Goal: Information Seeking & Learning: Learn about a topic

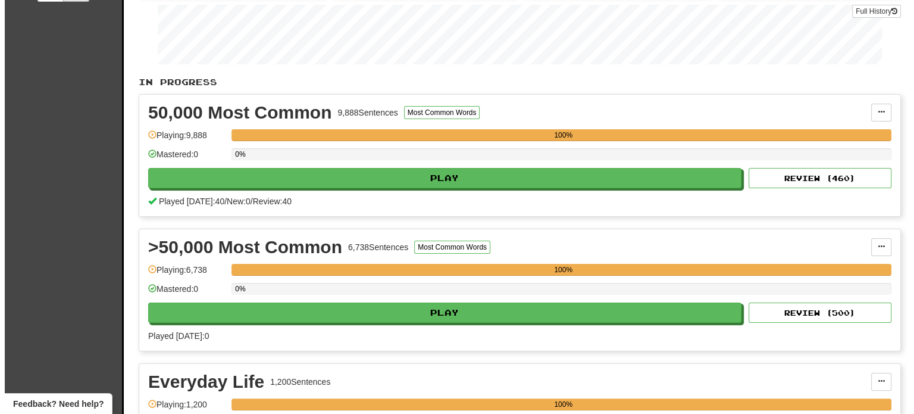
scroll to position [186, 0]
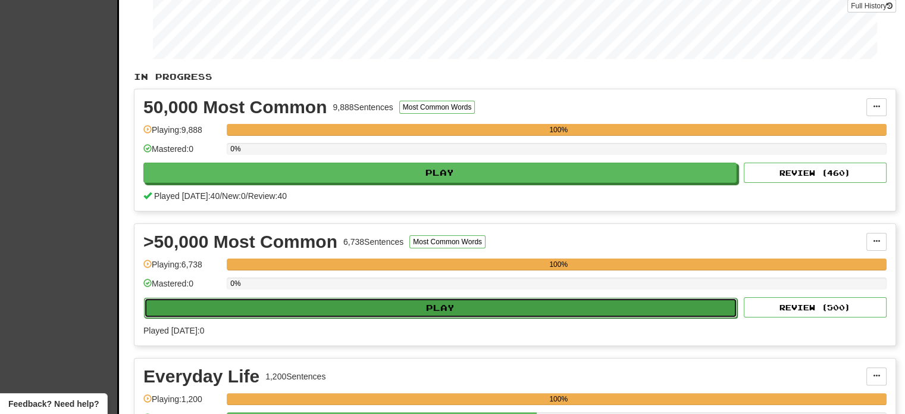
click at [530, 309] on button "Play" at bounding box center [440, 308] width 593 height 20
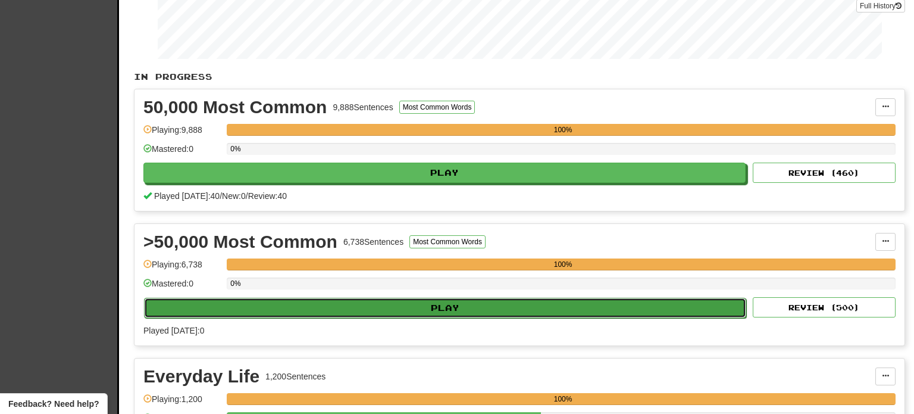
select select "**"
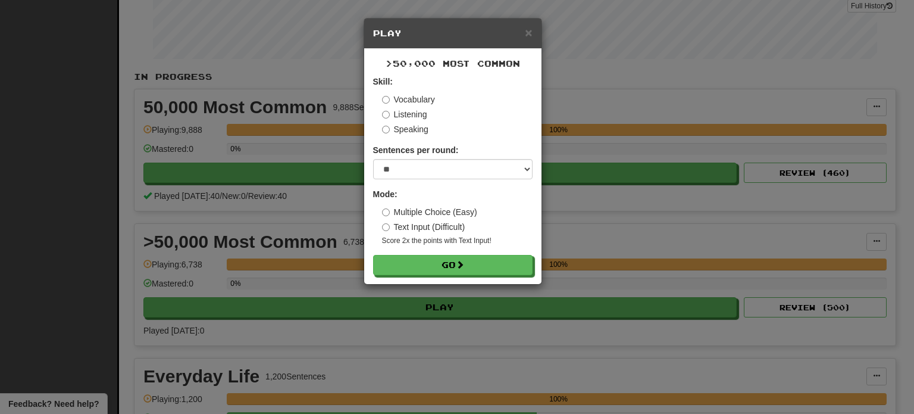
click at [511, 275] on div ">50,000 Most Common Skill: Vocabulary Listening Speaking Sentences per round: *…" at bounding box center [452, 166] width 177 height 235
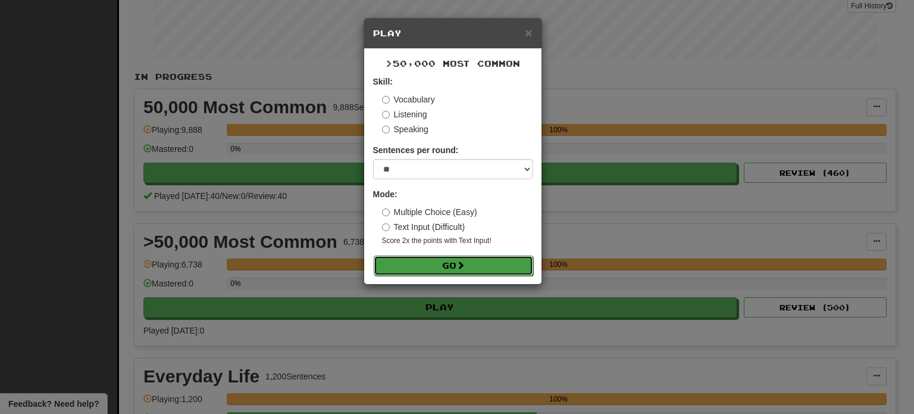
click at [494, 259] on button "Go" at bounding box center [453, 265] width 159 height 20
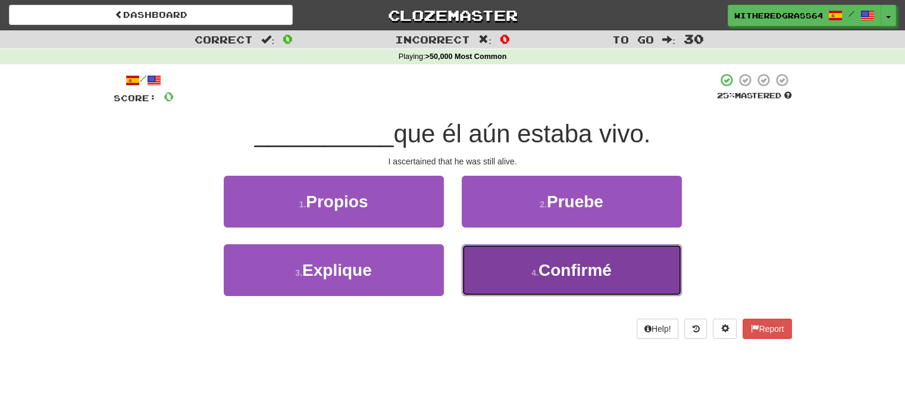
click at [502, 273] on button "4 . Confirmé" at bounding box center [572, 270] width 220 height 52
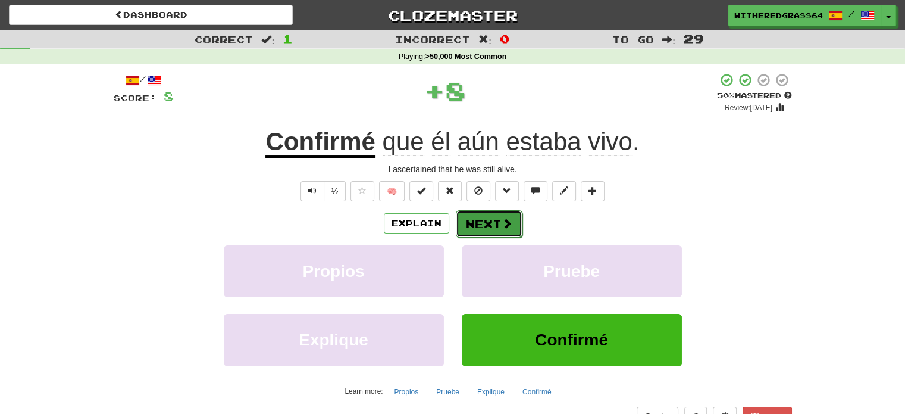
click at [492, 227] on button "Next" at bounding box center [489, 223] width 67 height 27
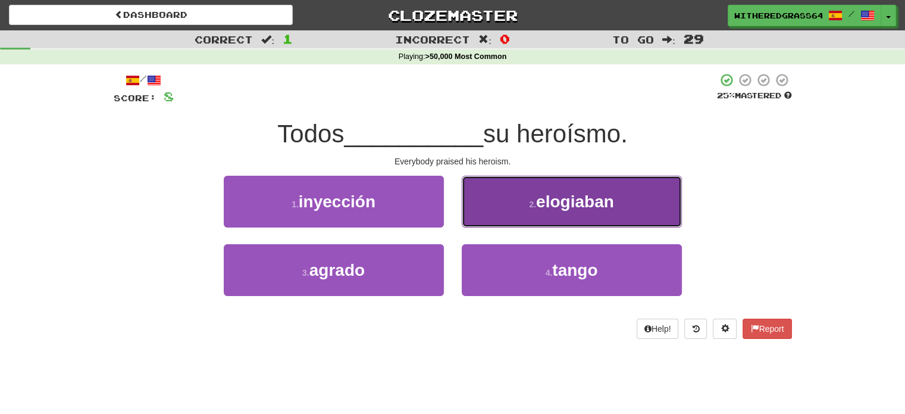
click at [498, 201] on button "2 . [GEOGRAPHIC_DATA]" at bounding box center [572, 202] width 220 height 52
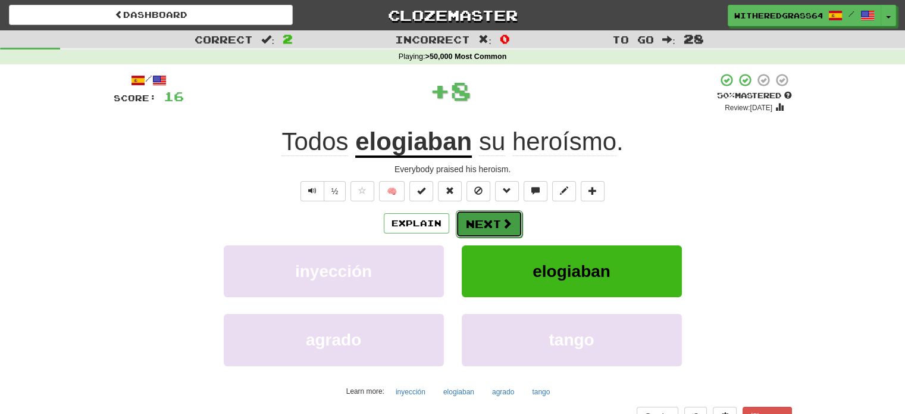
click at [493, 227] on button "Next" at bounding box center [489, 223] width 67 height 27
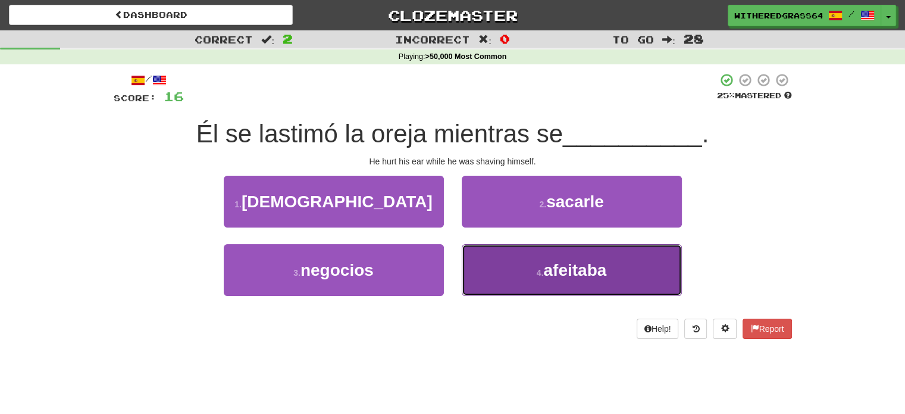
click at [495, 272] on button "4 . afeitaba" at bounding box center [572, 270] width 220 height 52
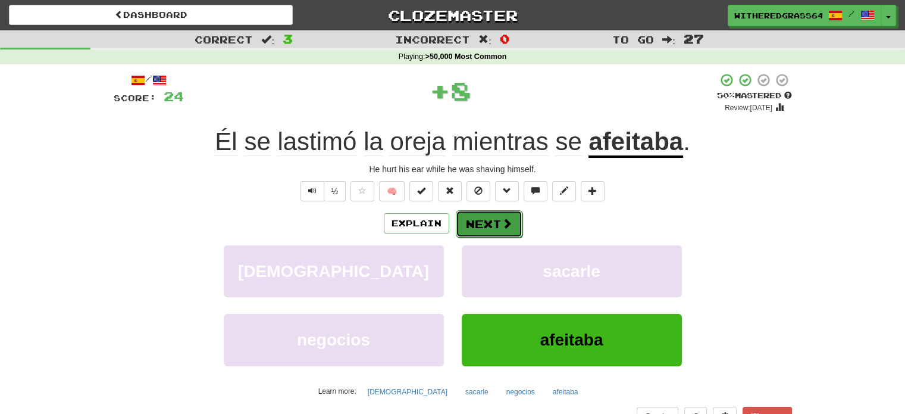
click at [503, 234] on button "Next" at bounding box center [489, 223] width 67 height 27
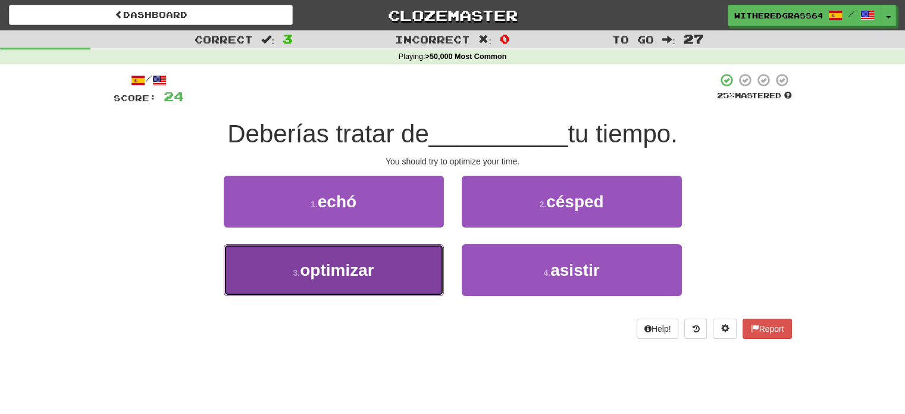
click at [404, 265] on button "3 . optimizar" at bounding box center [334, 270] width 220 height 52
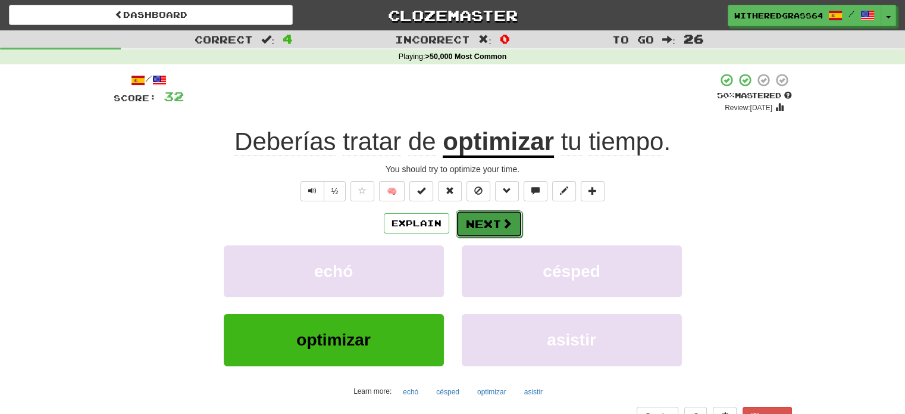
click at [494, 229] on button "Next" at bounding box center [489, 223] width 67 height 27
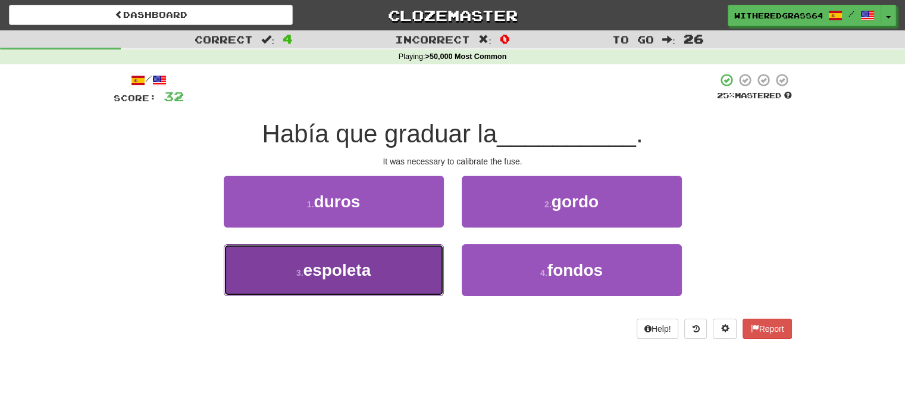
click at [396, 262] on button "3 . [GEOGRAPHIC_DATA]" at bounding box center [334, 270] width 220 height 52
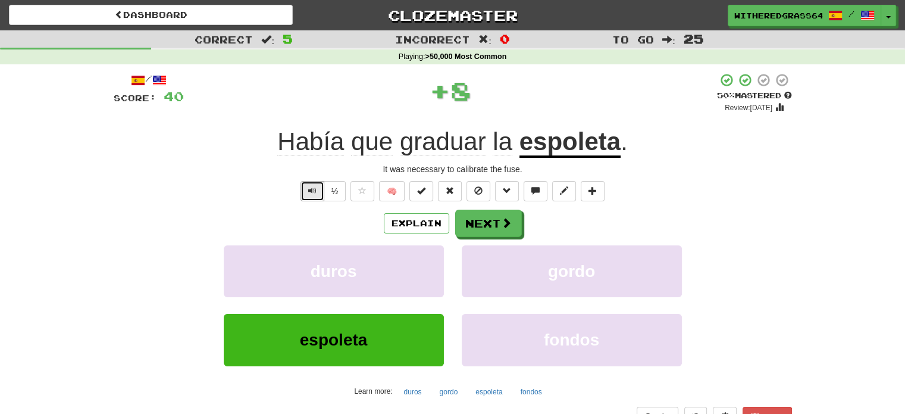
click at [319, 192] on button "Text-to-speech controls" at bounding box center [313, 191] width 24 height 20
click at [488, 221] on button "Next" at bounding box center [489, 223] width 67 height 27
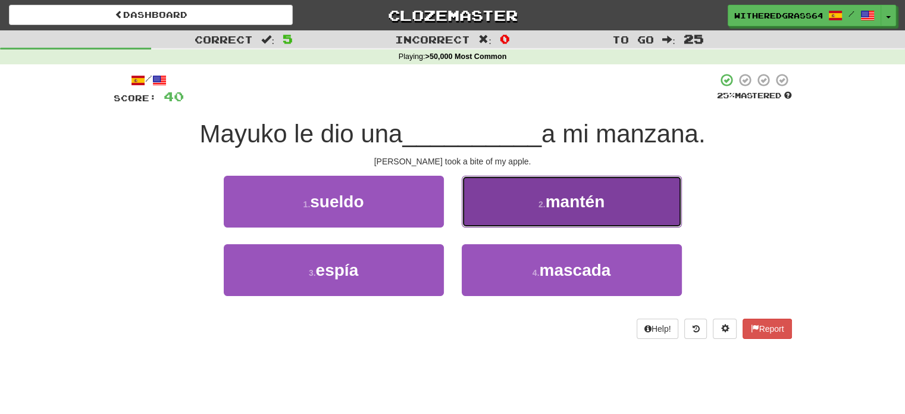
click at [514, 214] on button "2 . mantén" at bounding box center [572, 202] width 220 height 52
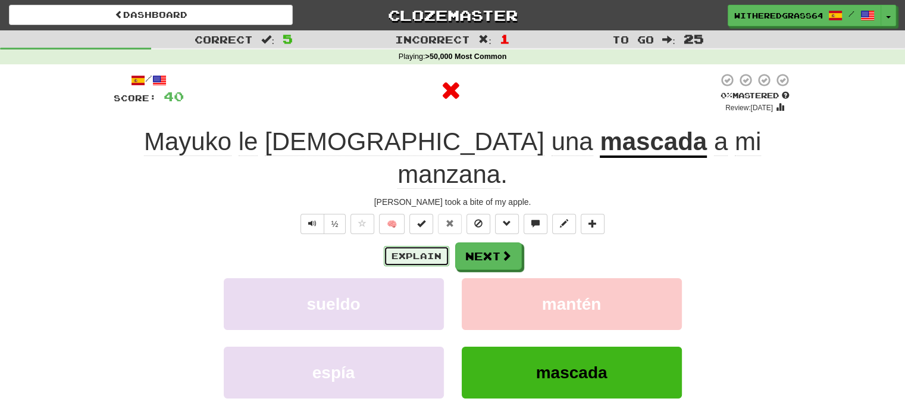
click at [420, 246] on button "Explain" at bounding box center [416, 256] width 65 height 20
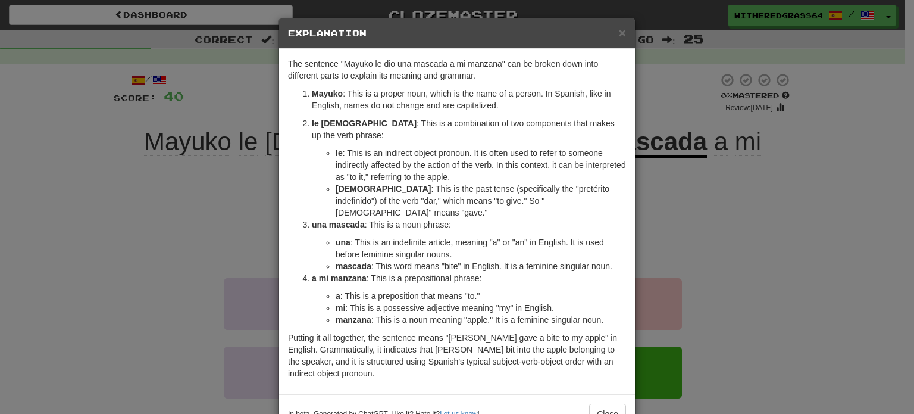
click at [182, 204] on div "× Explanation The sentence "Mayuko le dio una mascada a mi manzana" can be brok…" at bounding box center [457, 207] width 914 height 414
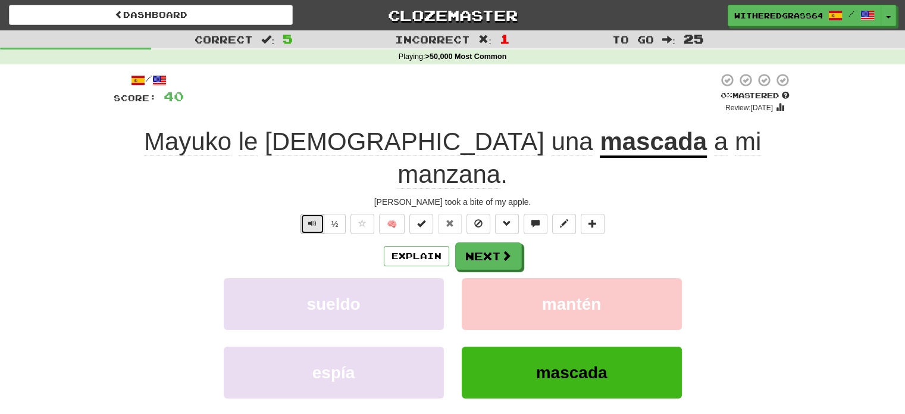
click at [304, 214] on button "Text-to-speech controls" at bounding box center [313, 224] width 24 height 20
click at [483, 243] on button "Next" at bounding box center [489, 256] width 67 height 27
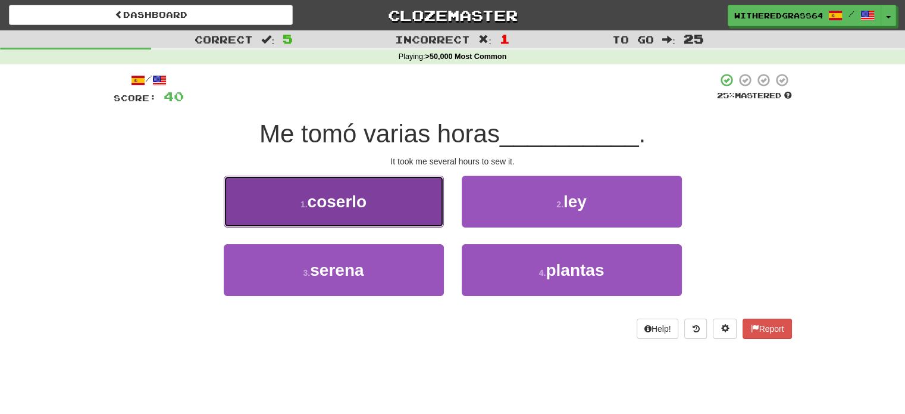
click at [405, 220] on button "1 . [GEOGRAPHIC_DATA]" at bounding box center [334, 202] width 220 height 52
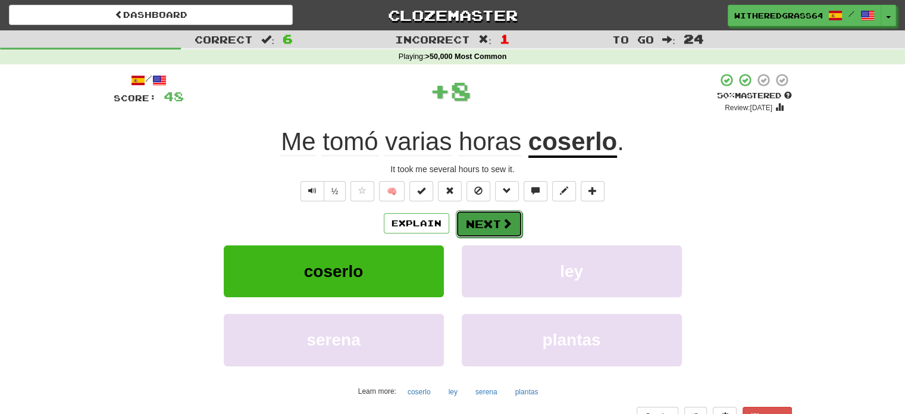
click at [493, 224] on button "Next" at bounding box center [489, 223] width 67 height 27
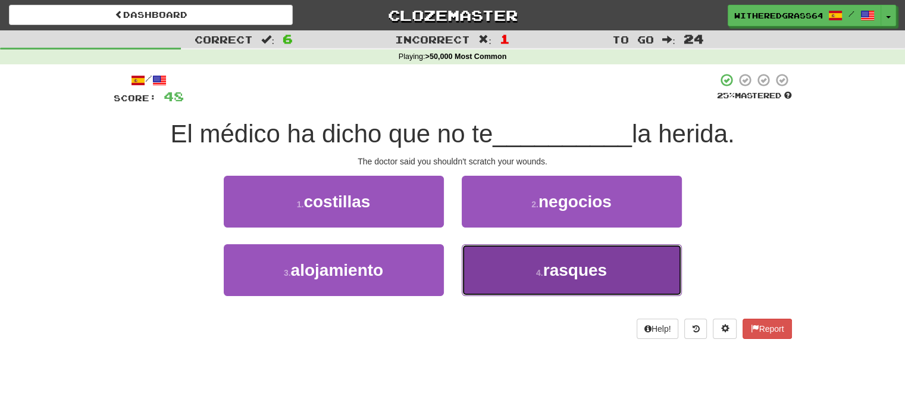
click at [525, 268] on button "4 . rasques" at bounding box center [572, 270] width 220 height 52
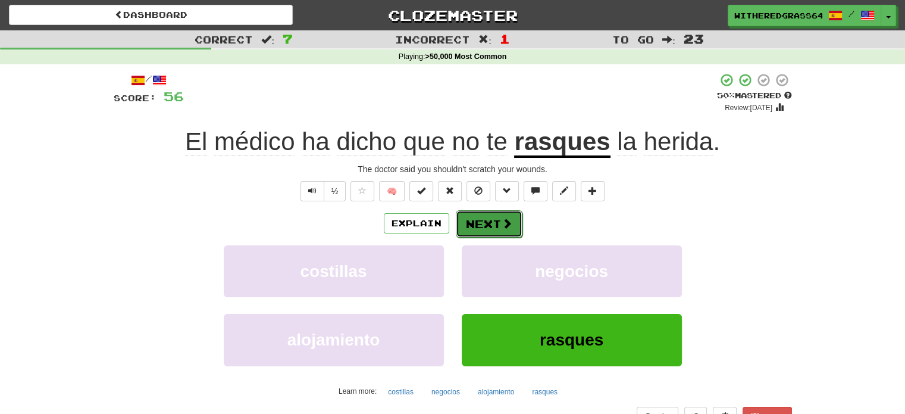
click at [499, 229] on button "Next" at bounding box center [489, 223] width 67 height 27
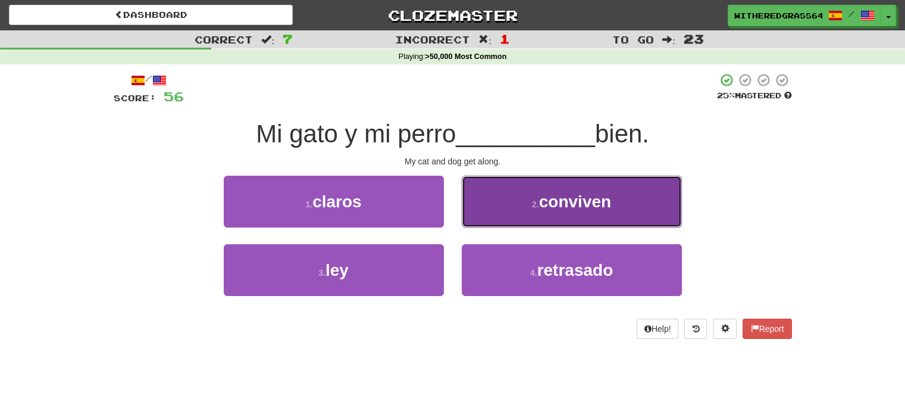
click at [528, 200] on button "2 . conviven" at bounding box center [572, 202] width 220 height 52
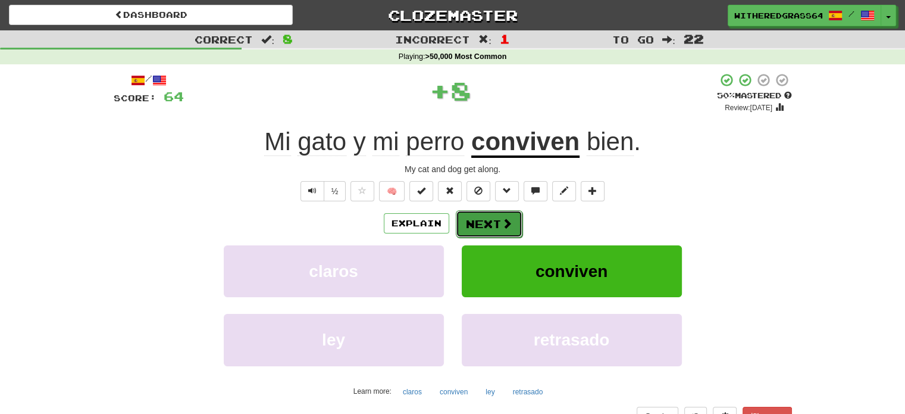
click at [497, 222] on button "Next" at bounding box center [489, 223] width 67 height 27
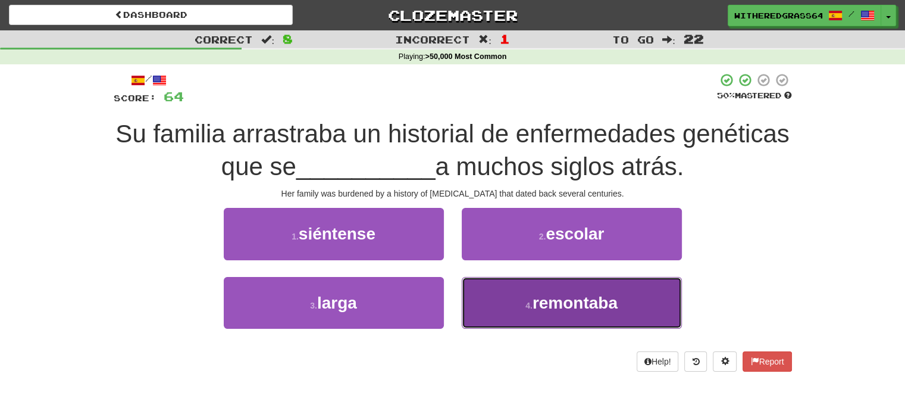
click at [506, 299] on button "4 . [GEOGRAPHIC_DATA]" at bounding box center [572, 303] width 220 height 52
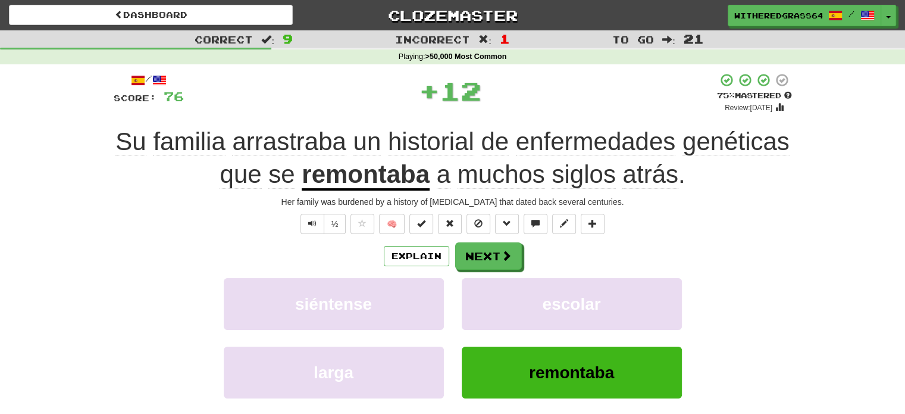
click at [424, 265] on div "Explain Next" at bounding box center [453, 255] width 678 height 27
click at [417, 260] on button "Explain" at bounding box center [416, 256] width 65 height 20
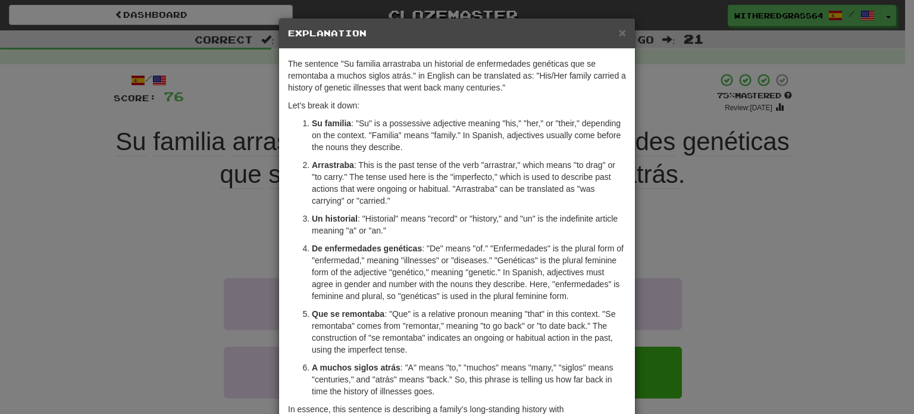
click at [826, 254] on div "× Explanation The sentence "Su familia arrastraba un historial de enfermedades …" at bounding box center [457, 207] width 914 height 414
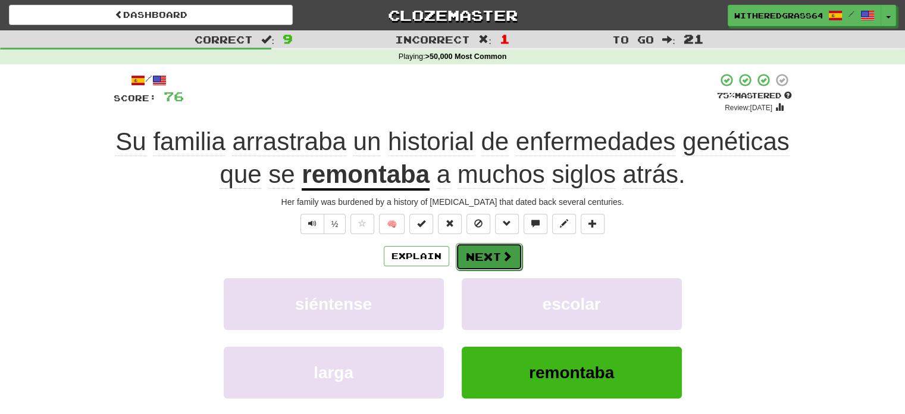
click at [487, 261] on button "Next" at bounding box center [489, 256] width 67 height 27
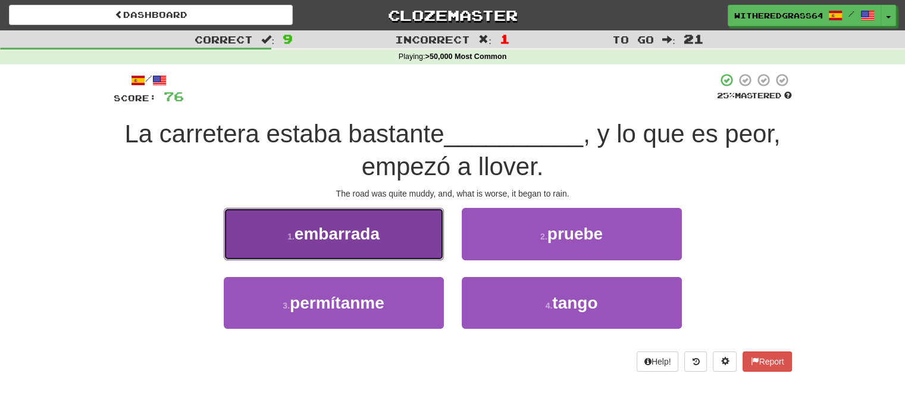
click at [397, 232] on button "1 . [GEOGRAPHIC_DATA]" at bounding box center [334, 234] width 220 height 52
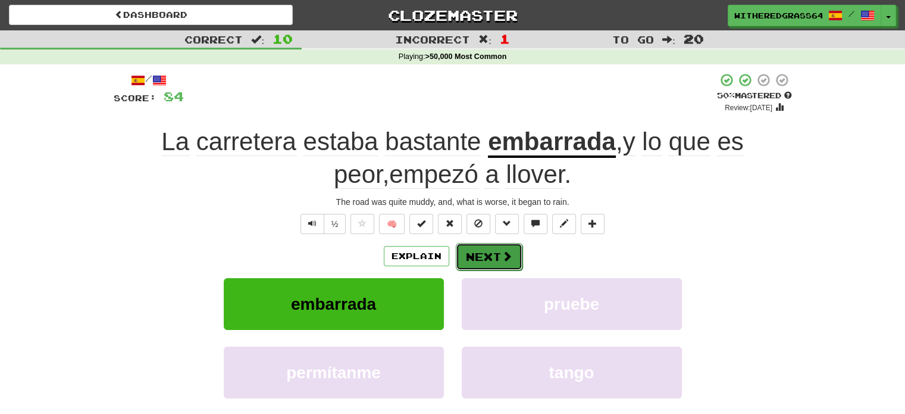
click at [477, 247] on button "Next" at bounding box center [489, 256] width 67 height 27
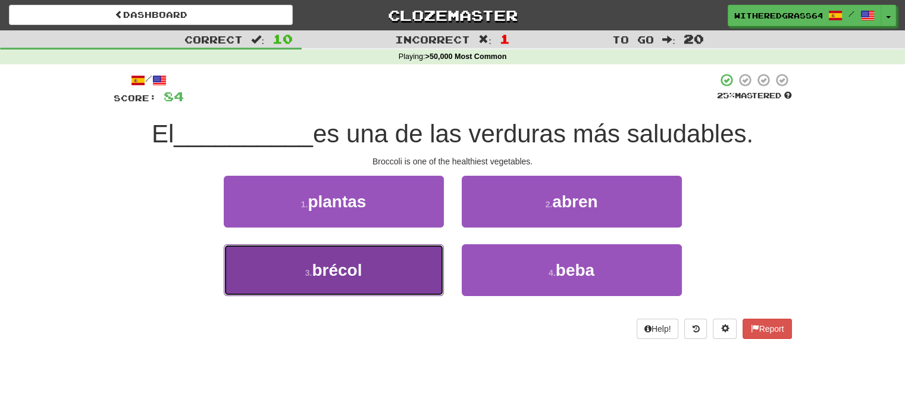
click at [395, 285] on button "3 . brécol" at bounding box center [334, 270] width 220 height 52
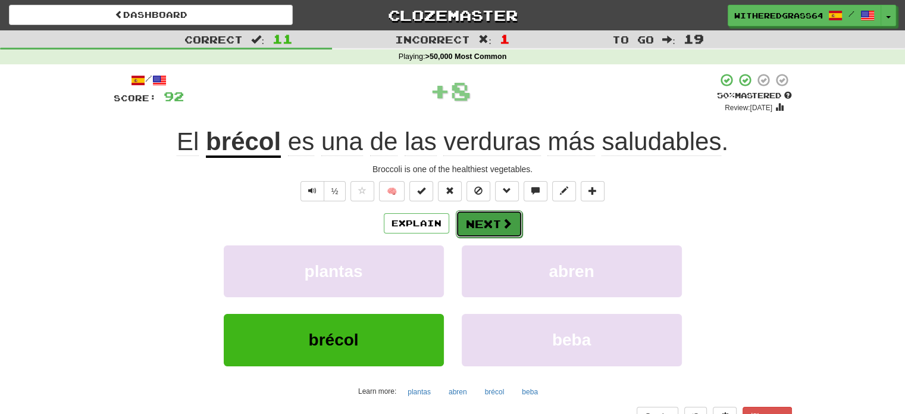
click at [492, 226] on button "Next" at bounding box center [489, 223] width 67 height 27
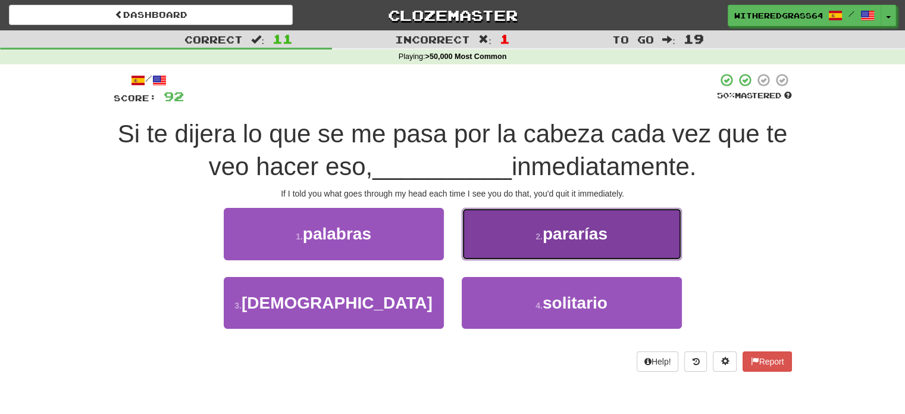
click at [522, 233] on button "2 . pararías" at bounding box center [572, 234] width 220 height 52
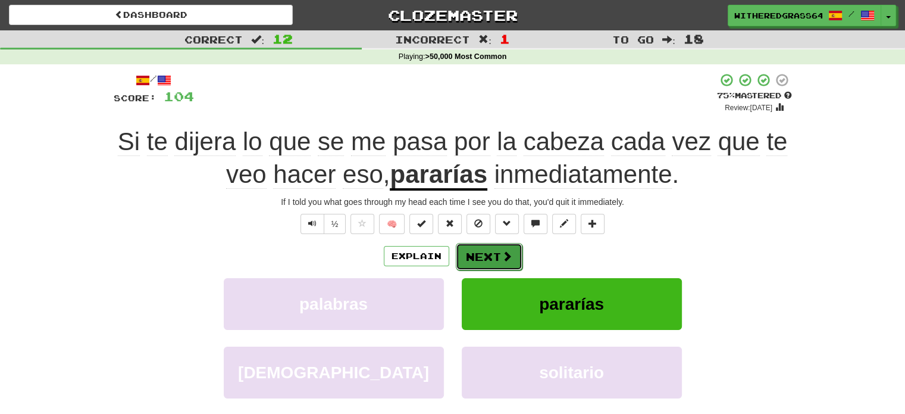
click at [483, 249] on button "Next" at bounding box center [489, 256] width 67 height 27
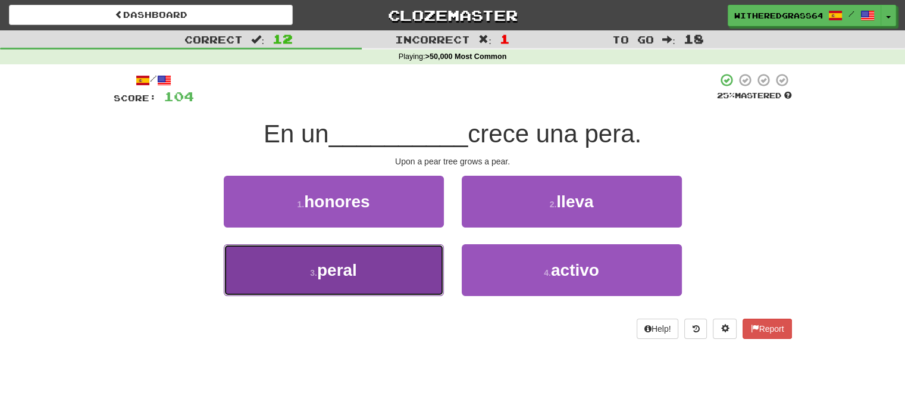
click at [409, 258] on button "3 . [GEOGRAPHIC_DATA]" at bounding box center [334, 270] width 220 height 52
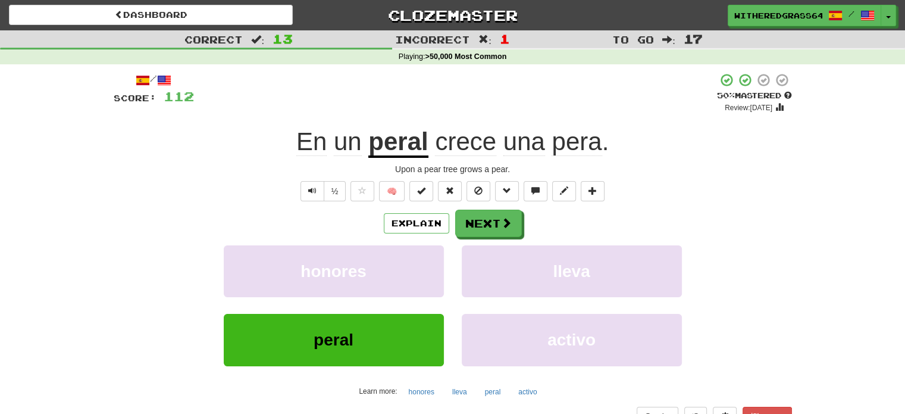
click at [489, 244] on div "Explain Next honores lleva peral activo Learn more: honores lleva peral activo" at bounding box center [453, 304] width 678 height 191
click at [481, 225] on button "Next" at bounding box center [489, 223] width 67 height 27
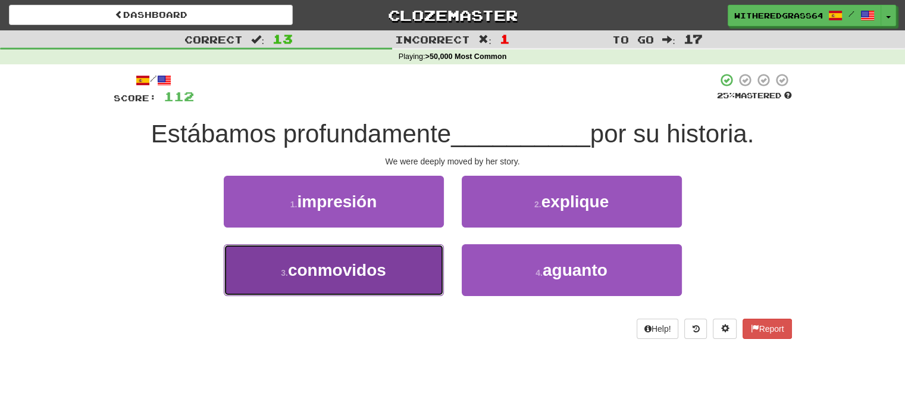
click at [369, 266] on span "conmovidos" at bounding box center [337, 270] width 98 height 18
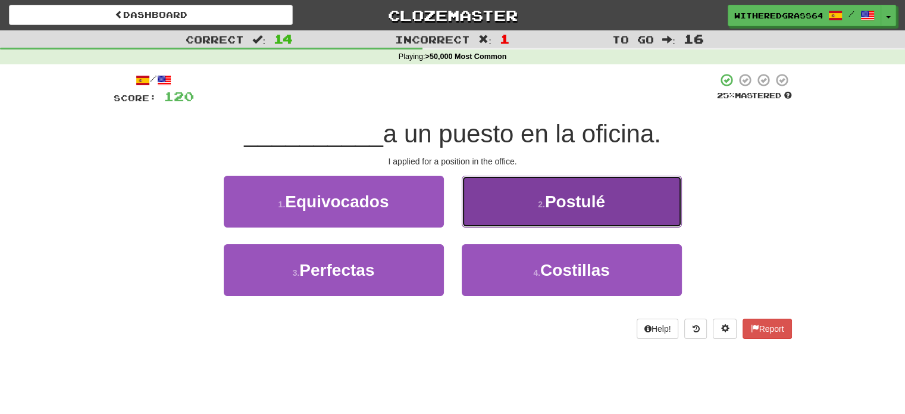
click at [533, 227] on button "2 . Postulé" at bounding box center [572, 202] width 220 height 52
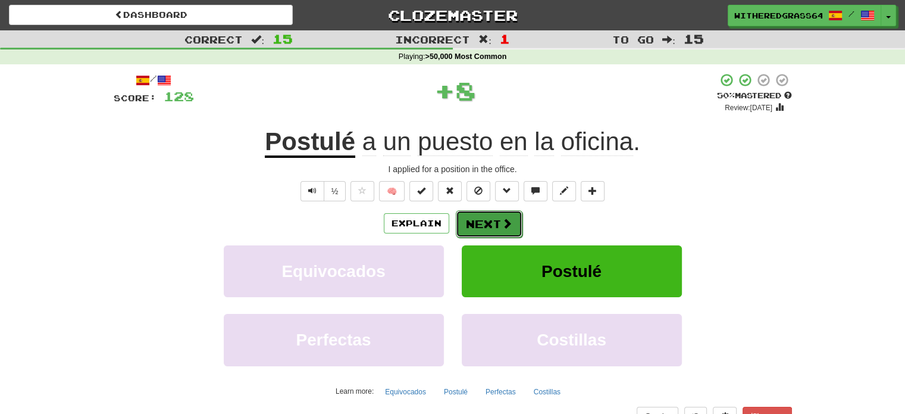
click at [498, 227] on button "Next" at bounding box center [489, 223] width 67 height 27
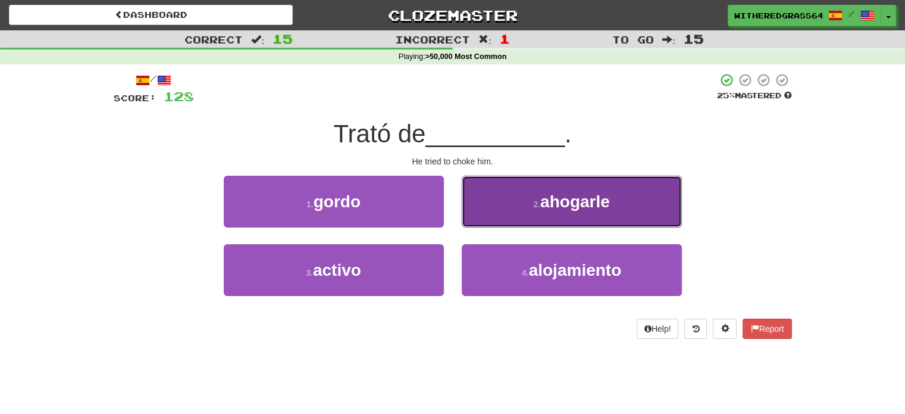
click at [524, 213] on button "2 . [GEOGRAPHIC_DATA]" at bounding box center [572, 202] width 220 height 52
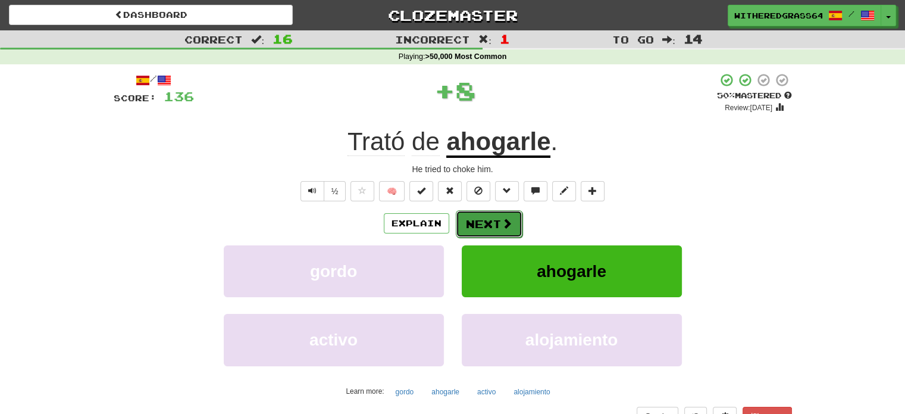
click at [490, 220] on button "Next" at bounding box center [489, 223] width 67 height 27
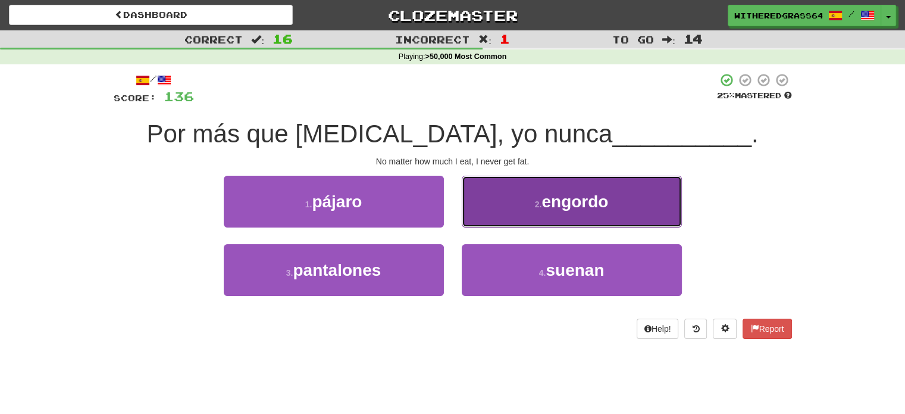
click at [504, 206] on button "2 . engordo" at bounding box center [572, 202] width 220 height 52
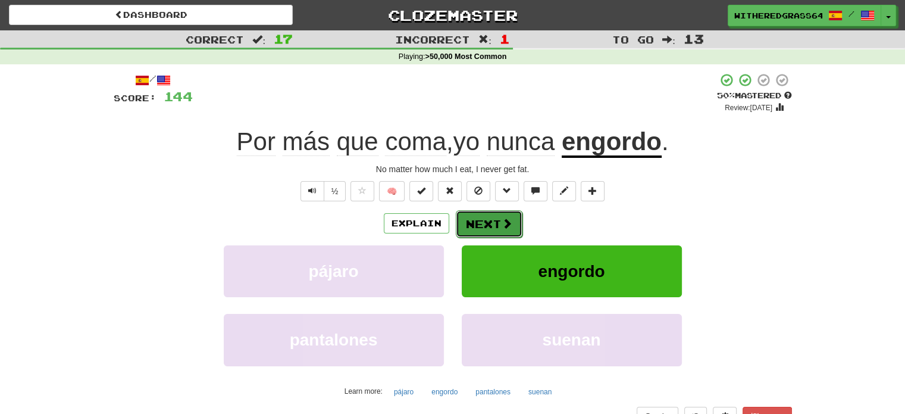
click at [492, 223] on button "Next" at bounding box center [489, 223] width 67 height 27
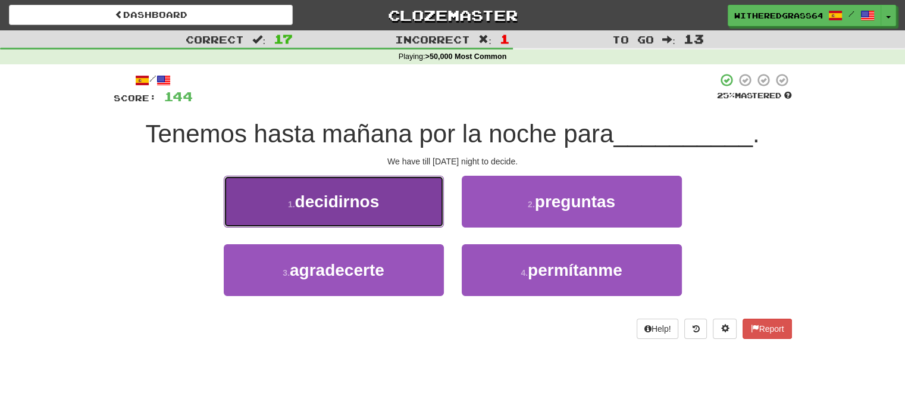
click at [406, 220] on button "1 . decidirnos" at bounding box center [334, 202] width 220 height 52
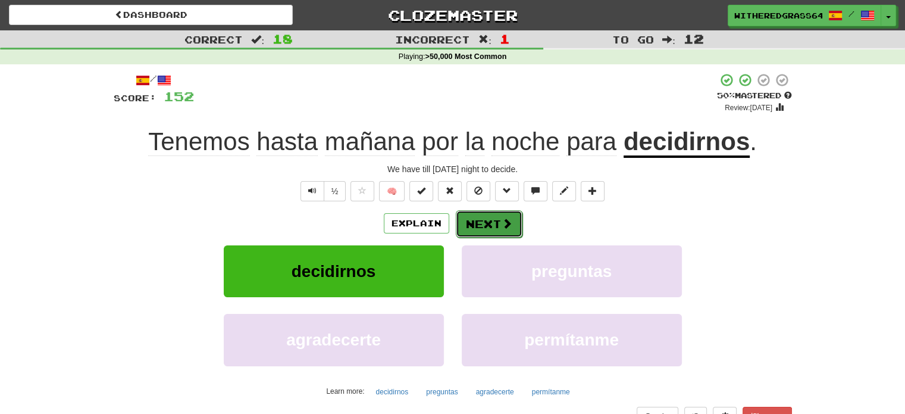
click at [486, 220] on button "Next" at bounding box center [489, 223] width 67 height 27
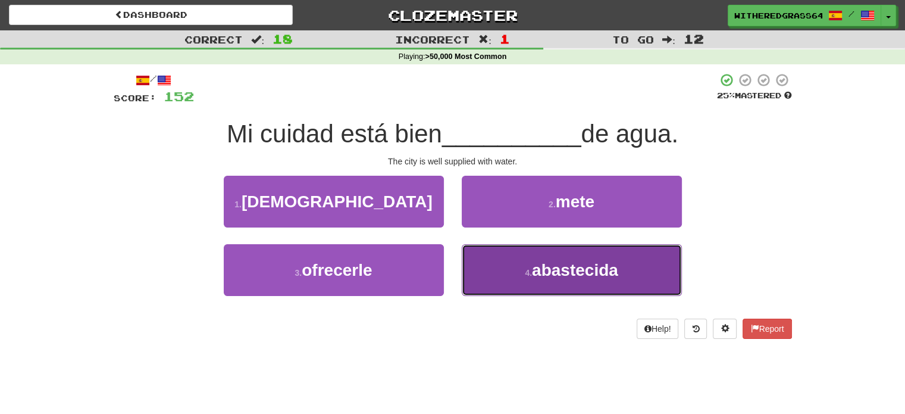
click at [493, 265] on button "4 . abastecida" at bounding box center [572, 270] width 220 height 52
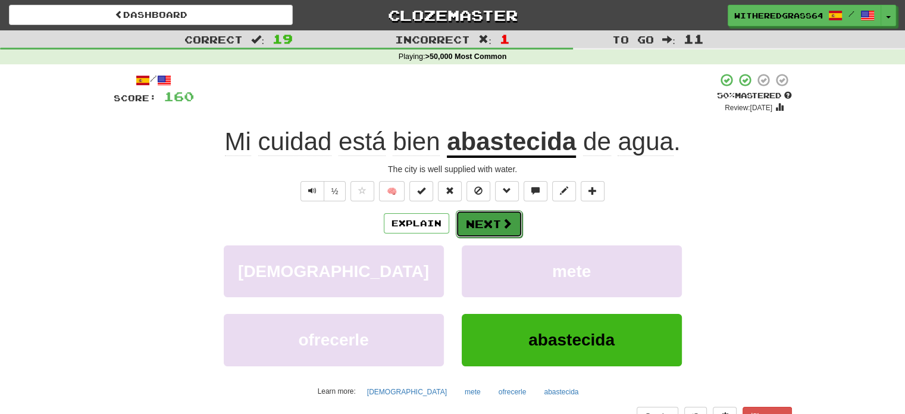
click at [462, 215] on button "Next" at bounding box center [489, 223] width 67 height 27
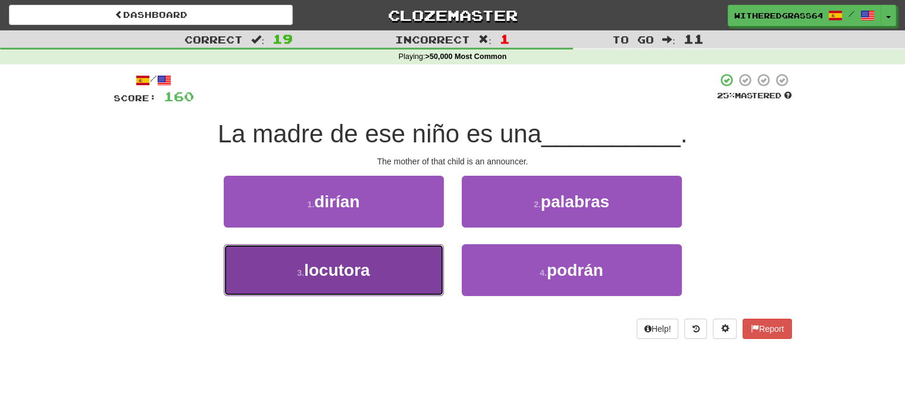
click at [418, 259] on button "3 . locutora" at bounding box center [334, 270] width 220 height 52
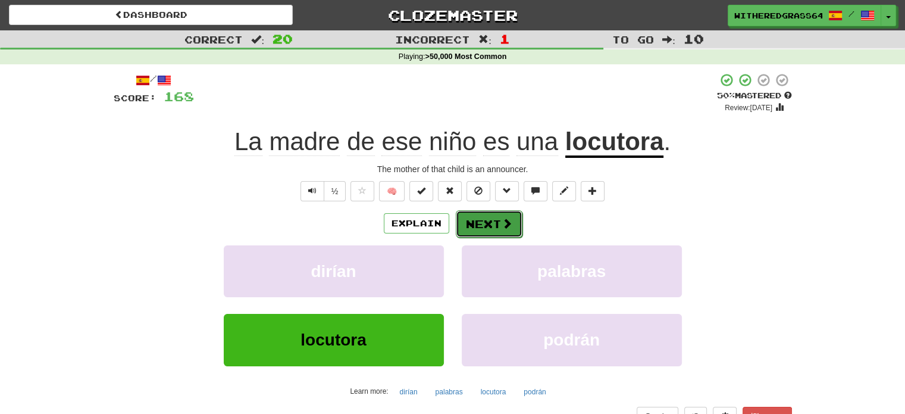
click at [505, 227] on span at bounding box center [507, 223] width 11 height 11
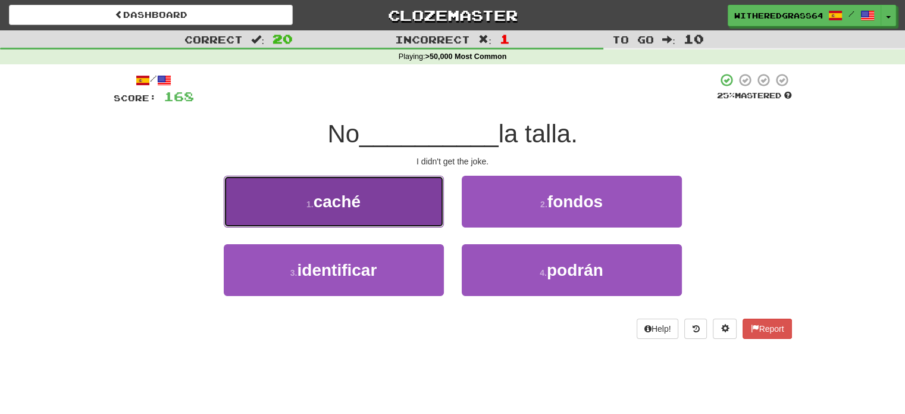
click at [423, 216] on button "1 . [GEOGRAPHIC_DATA]" at bounding box center [334, 202] width 220 height 52
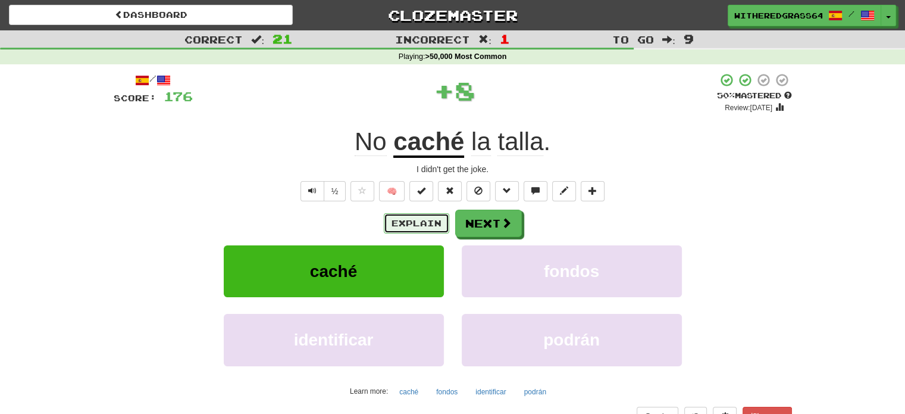
click at [410, 218] on button "Explain" at bounding box center [416, 223] width 65 height 20
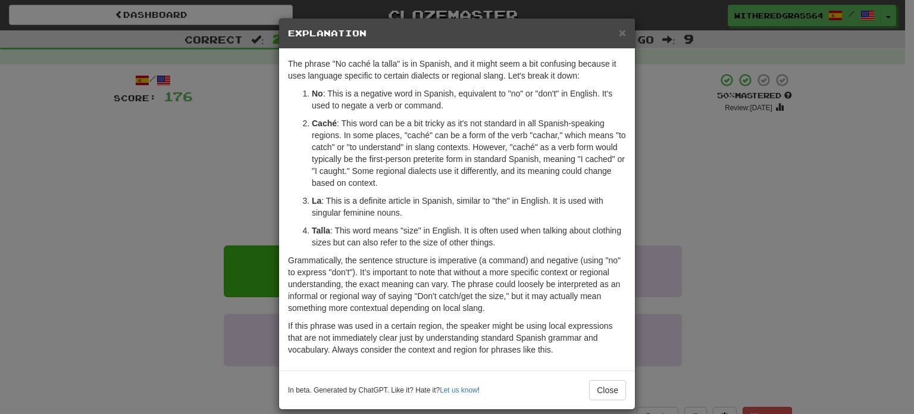
click at [248, 185] on div "× Explanation The phrase "No caché la talla" is in Spanish, and it might seem a…" at bounding box center [457, 207] width 914 height 414
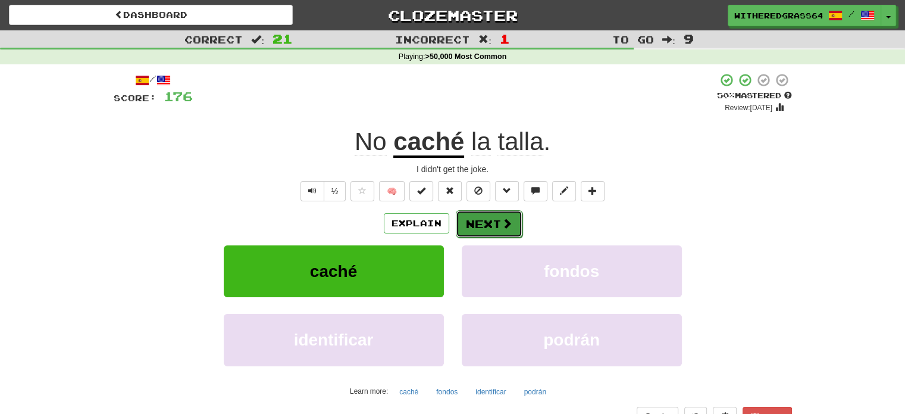
click at [503, 228] on span at bounding box center [507, 223] width 11 height 11
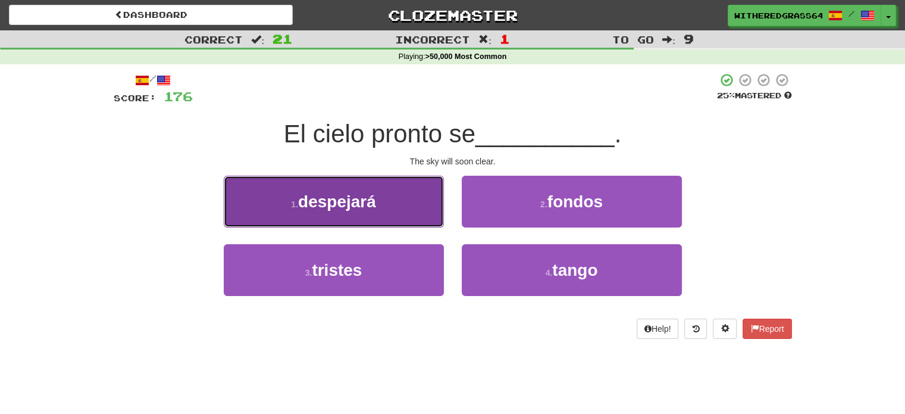
click at [421, 213] on button "1 . [GEOGRAPHIC_DATA]" at bounding box center [334, 202] width 220 height 52
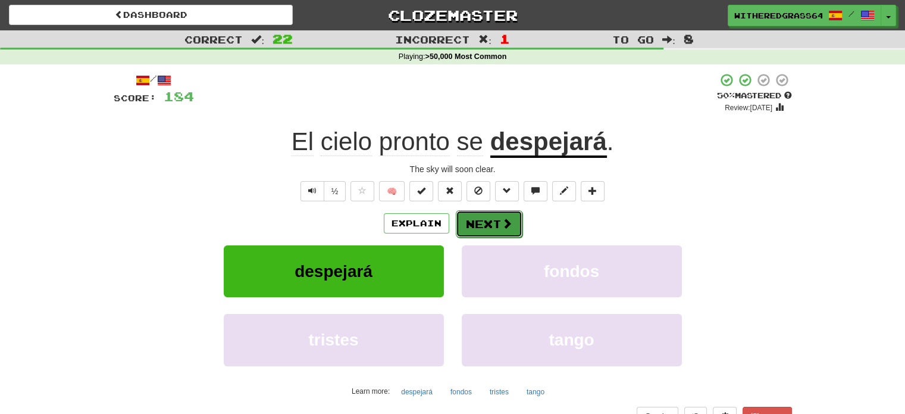
click at [465, 221] on button "Next" at bounding box center [489, 223] width 67 height 27
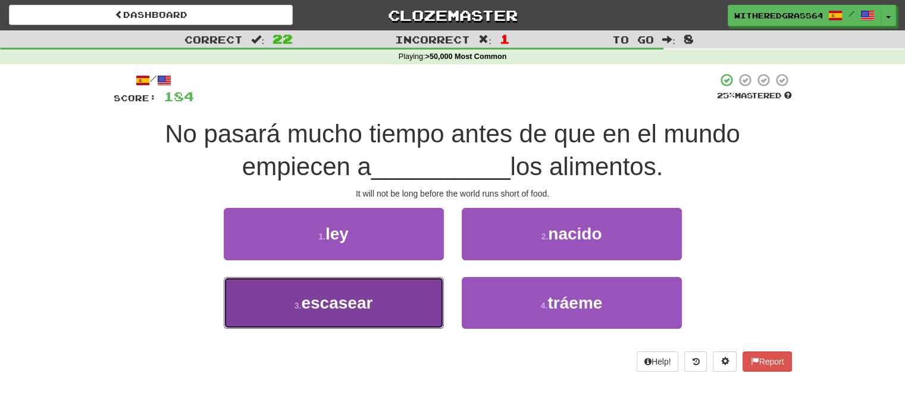
click at [420, 294] on button "3 . escasear" at bounding box center [334, 303] width 220 height 52
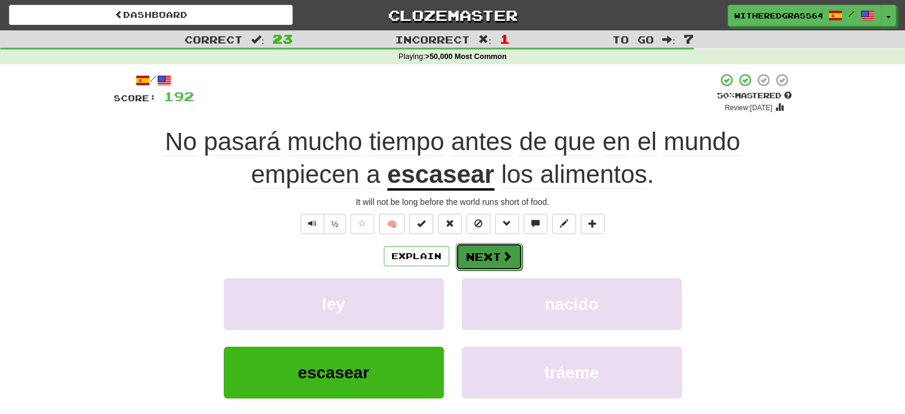
click at [484, 257] on button "Next" at bounding box center [489, 256] width 67 height 27
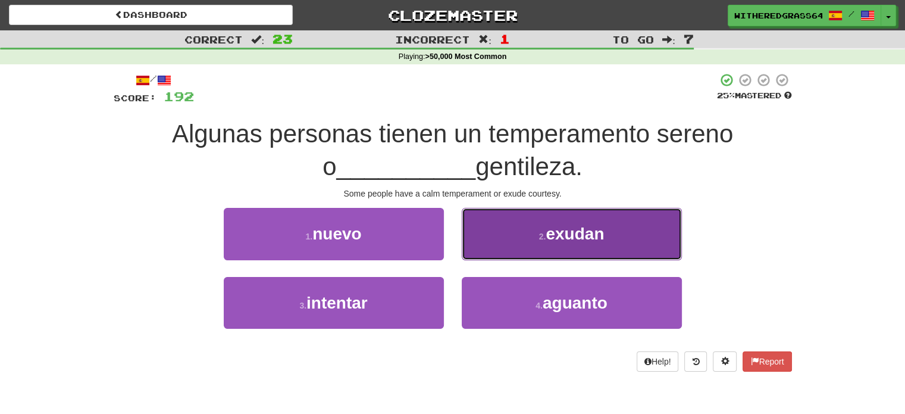
click at [512, 233] on button "2 . [GEOGRAPHIC_DATA]" at bounding box center [572, 234] width 220 height 52
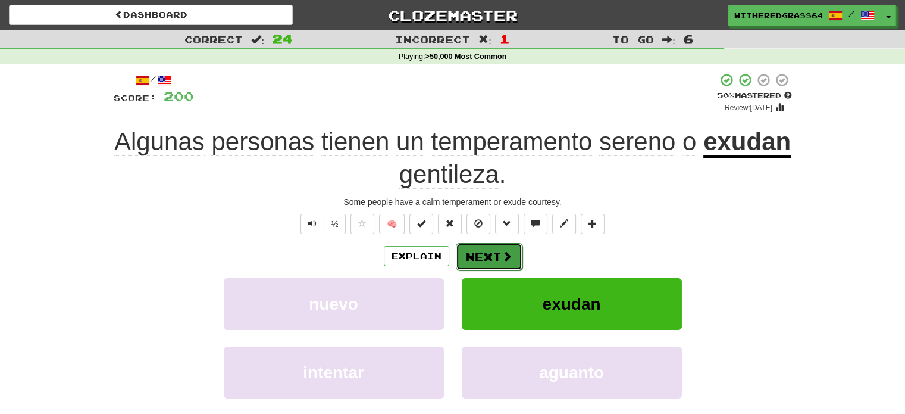
click at [502, 255] on span at bounding box center [507, 256] width 11 height 11
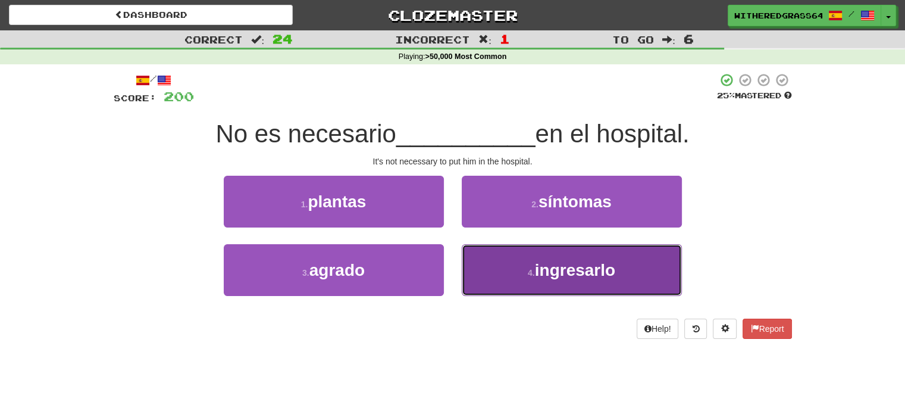
click at [493, 269] on button "4 . ingresarlo" at bounding box center [572, 270] width 220 height 52
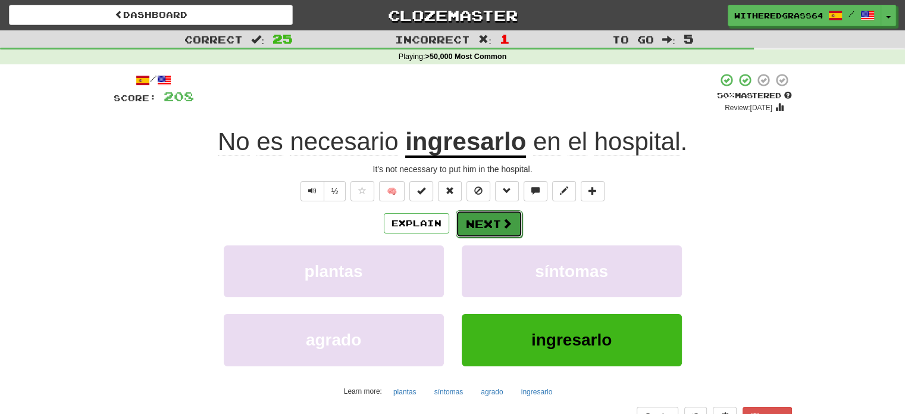
click at [488, 221] on button "Next" at bounding box center [489, 223] width 67 height 27
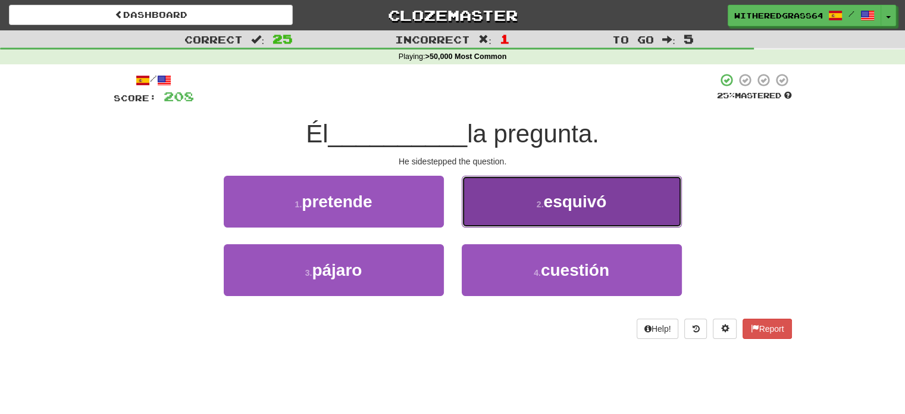
click at [514, 210] on button "2 . esquivó" at bounding box center [572, 202] width 220 height 52
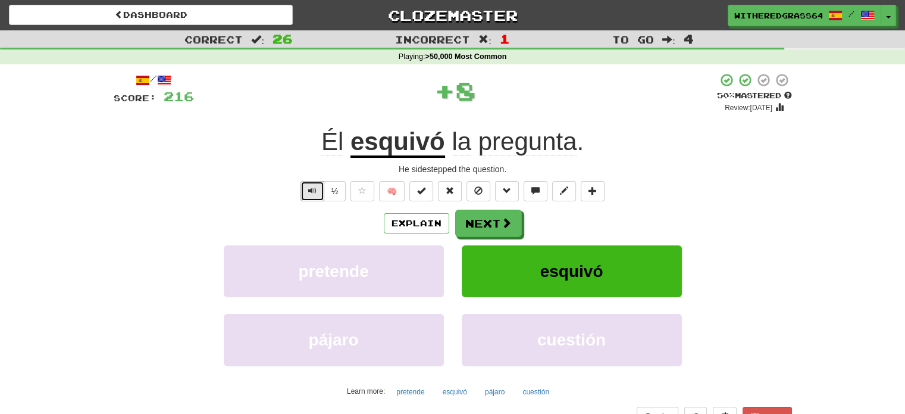
click at [312, 188] on span "Text-to-speech controls" at bounding box center [312, 190] width 8 height 8
click at [421, 229] on button "Explain" at bounding box center [416, 223] width 65 height 20
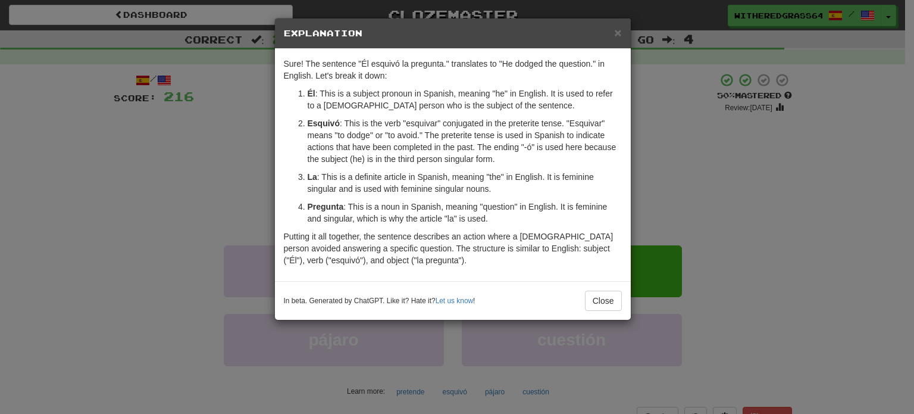
click at [209, 167] on div "× Explanation Sure! The sentence "Él esquivó la pregunta." translates to "He do…" at bounding box center [457, 207] width 914 height 414
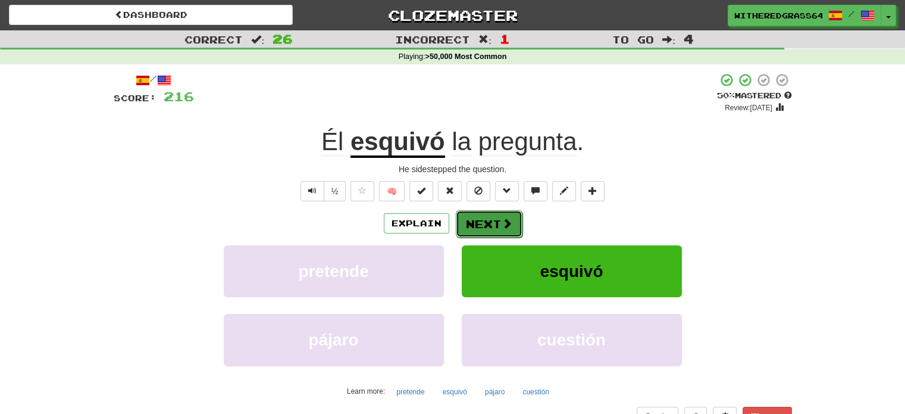
click at [487, 229] on button "Next" at bounding box center [489, 223] width 67 height 27
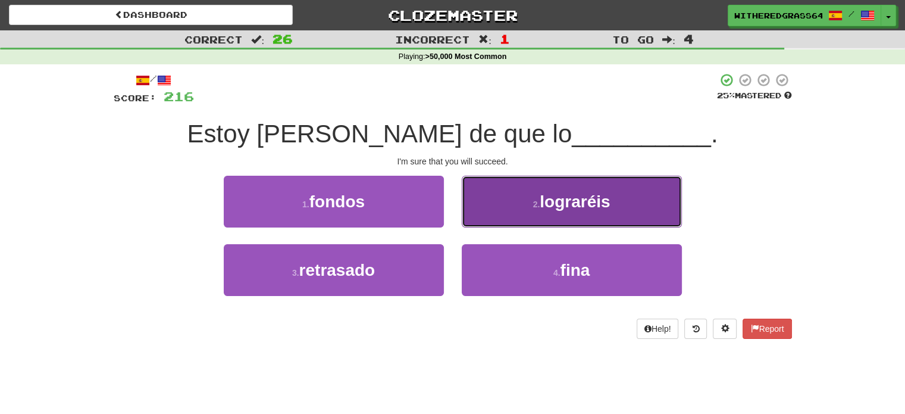
click at [505, 220] on button "2 . lograréis" at bounding box center [572, 202] width 220 height 52
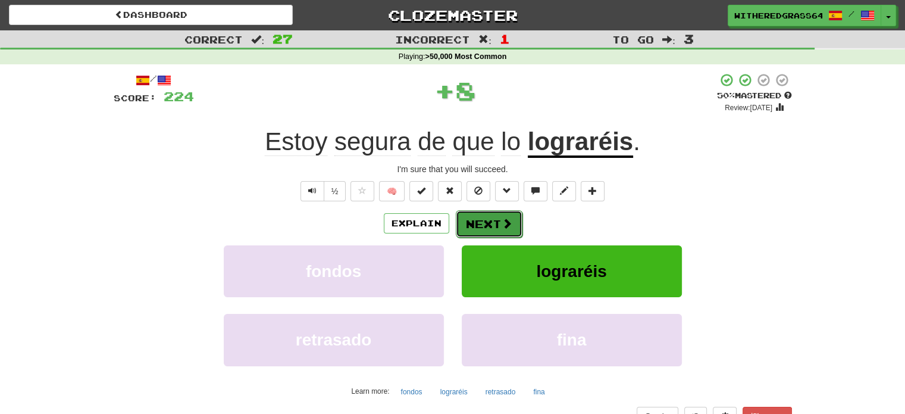
click at [489, 228] on button "Next" at bounding box center [489, 223] width 67 height 27
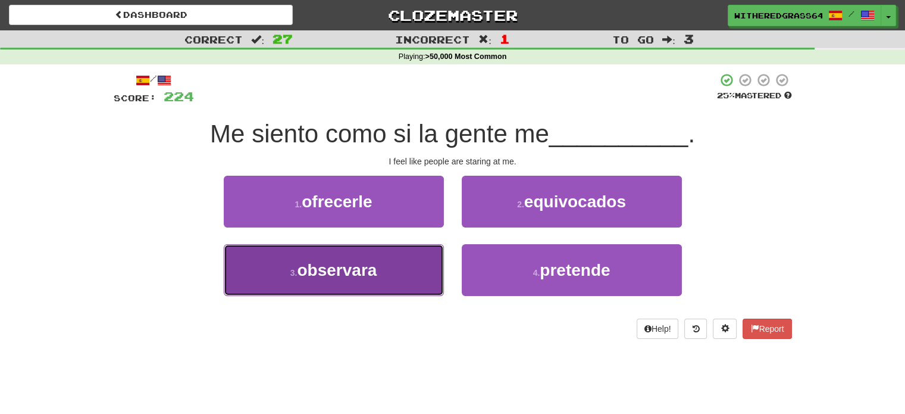
click at [412, 271] on button "3 . observara" at bounding box center [334, 270] width 220 height 52
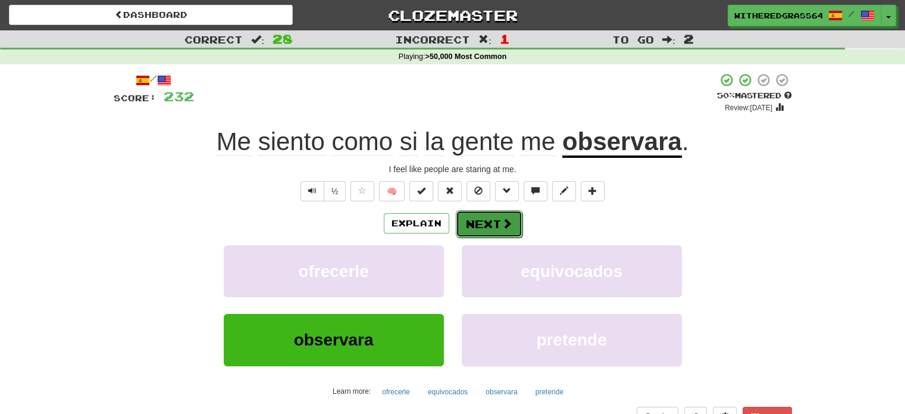
click at [489, 220] on button "Next" at bounding box center [489, 223] width 67 height 27
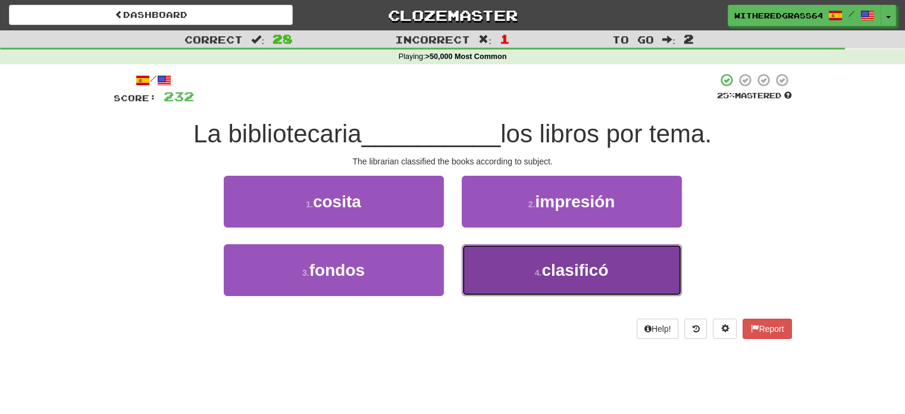
click at [504, 282] on button "4 . clasificó" at bounding box center [572, 270] width 220 height 52
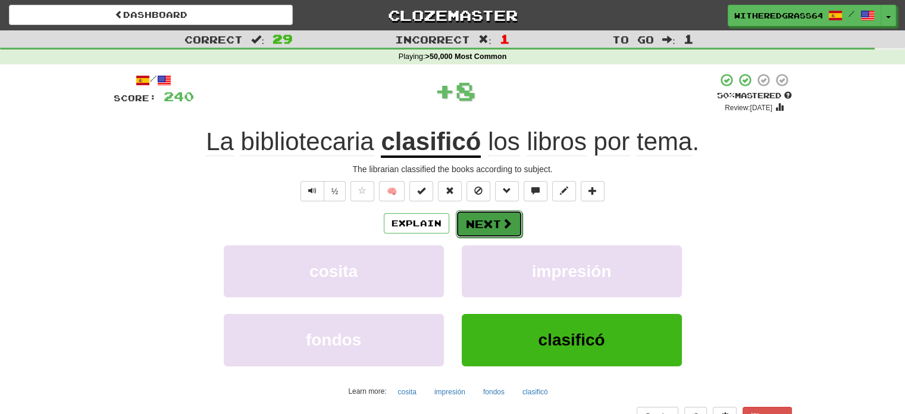
click at [486, 227] on button "Next" at bounding box center [489, 223] width 67 height 27
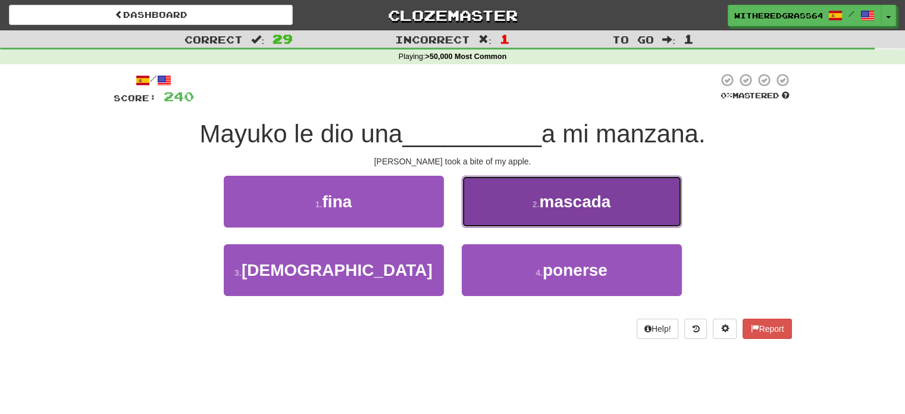
click at [502, 219] on button "2 . [GEOGRAPHIC_DATA]" at bounding box center [572, 202] width 220 height 52
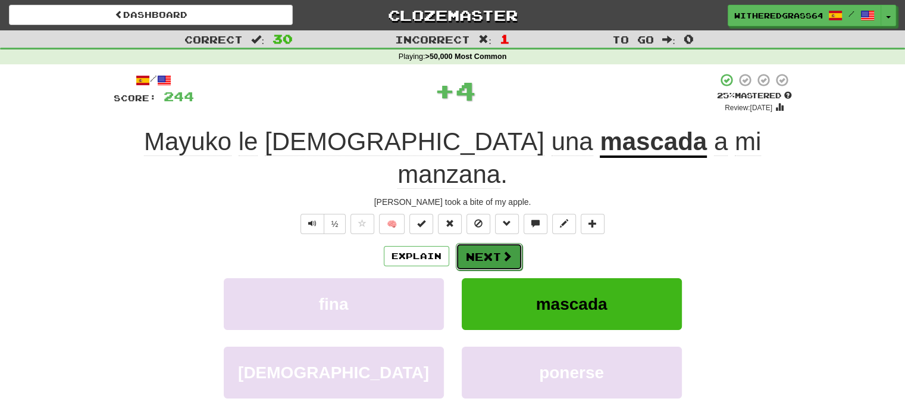
click at [497, 243] on button "Next" at bounding box center [489, 256] width 67 height 27
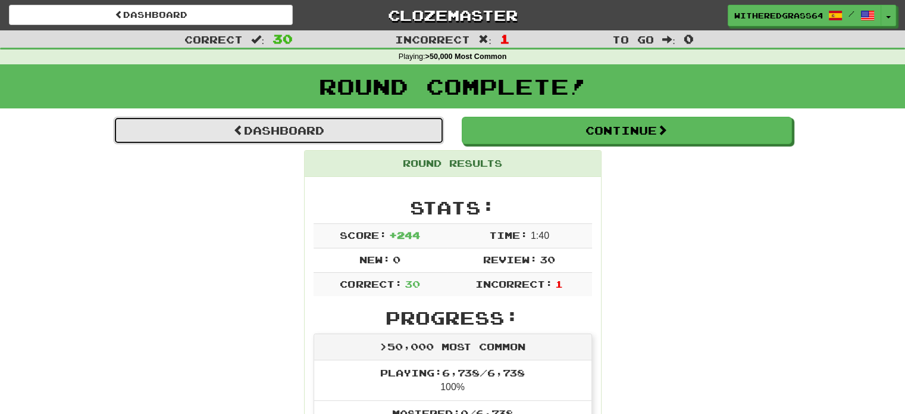
click at [289, 137] on link "Dashboard" at bounding box center [279, 130] width 330 height 27
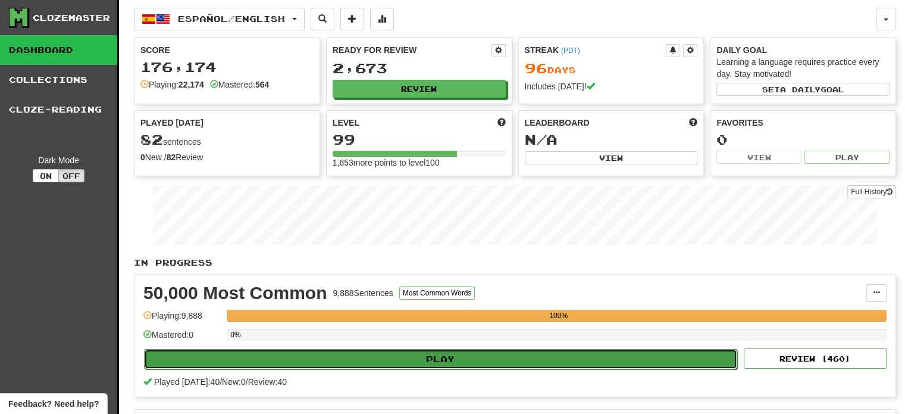
drag, startPoint x: 914, startPoint y: 78, endPoint x: 564, endPoint y: 356, distance: 446.8
click at [564, 356] on button "Play" at bounding box center [440, 359] width 593 height 20
select select "**"
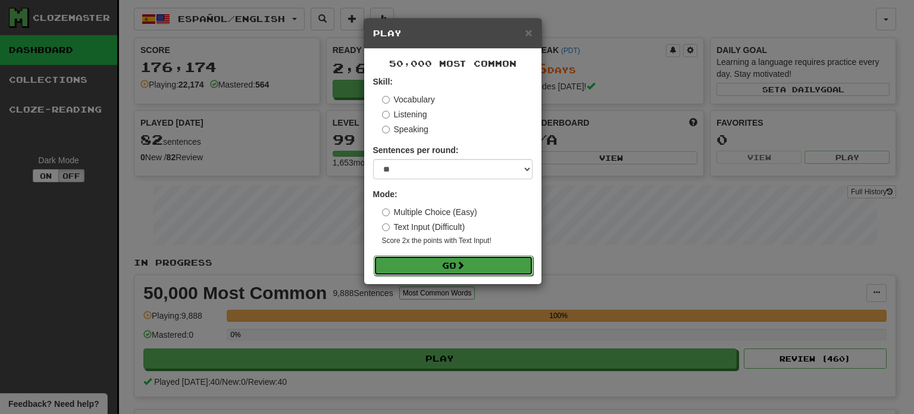
click at [494, 272] on button "Go" at bounding box center [453, 265] width 159 height 20
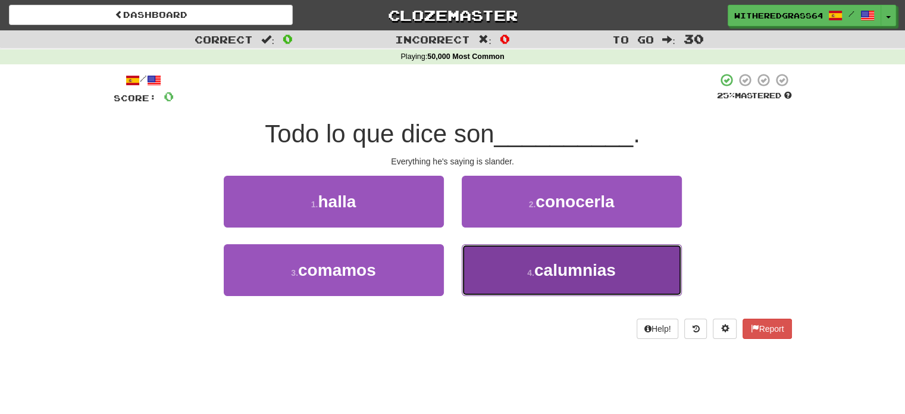
click at [521, 260] on button "4 . [GEOGRAPHIC_DATA]" at bounding box center [572, 270] width 220 height 52
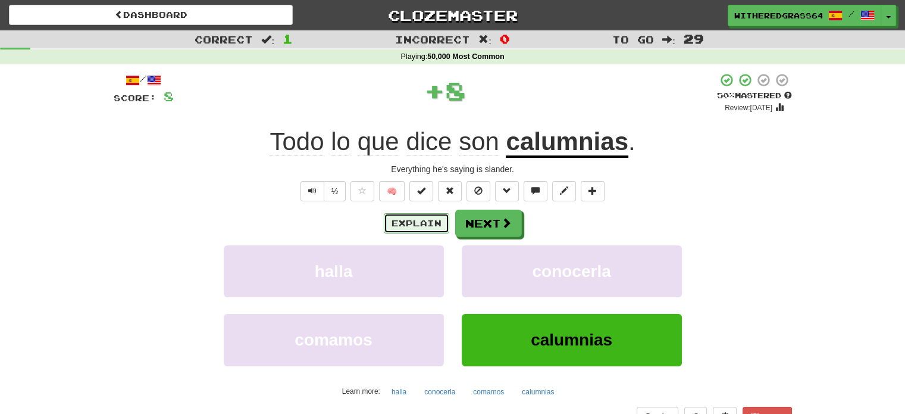
click at [427, 220] on button "Explain" at bounding box center [416, 223] width 65 height 20
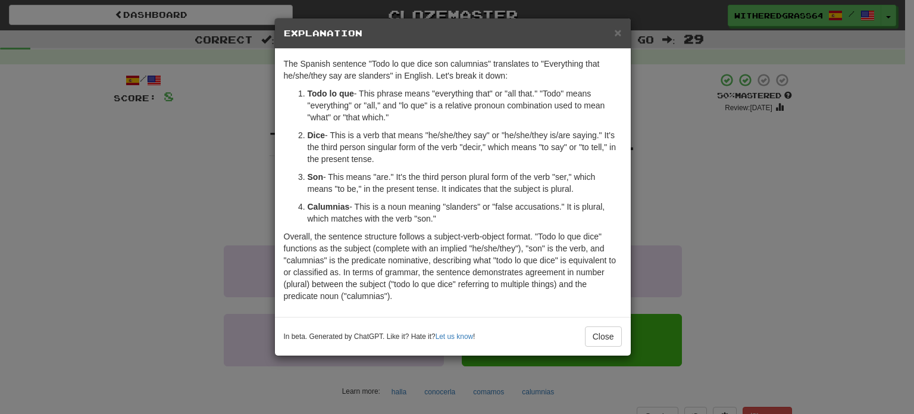
click at [234, 154] on div "× Explanation The Spanish sentence "Todo lo que dice son calumnias" translates …" at bounding box center [457, 207] width 914 height 414
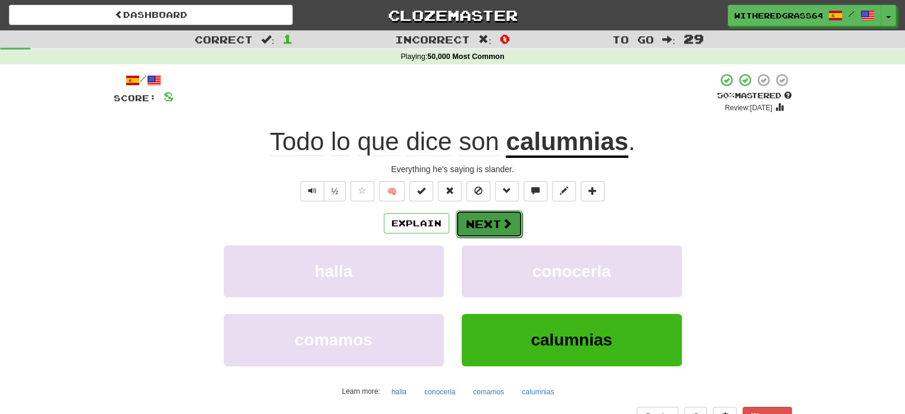
click at [490, 224] on button "Next" at bounding box center [489, 223] width 67 height 27
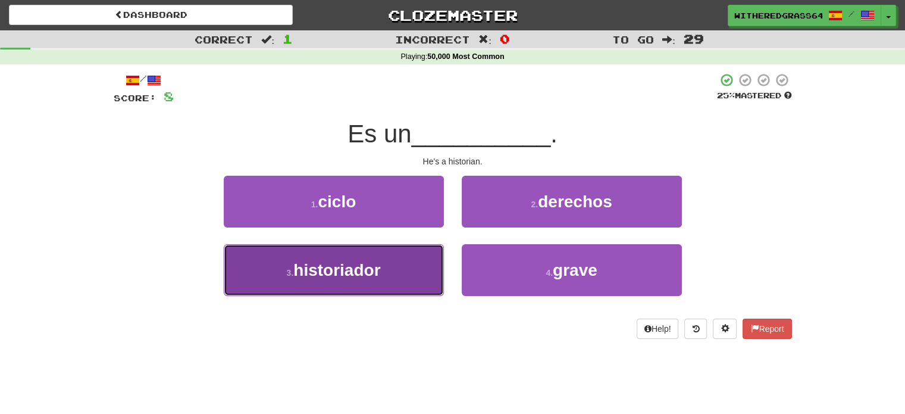
click at [417, 266] on button "3 . historiador" at bounding box center [334, 270] width 220 height 52
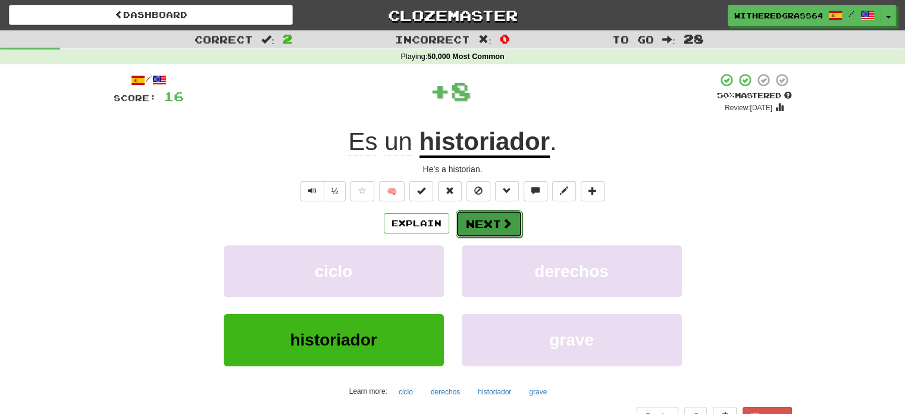
click at [488, 224] on button "Next" at bounding box center [489, 223] width 67 height 27
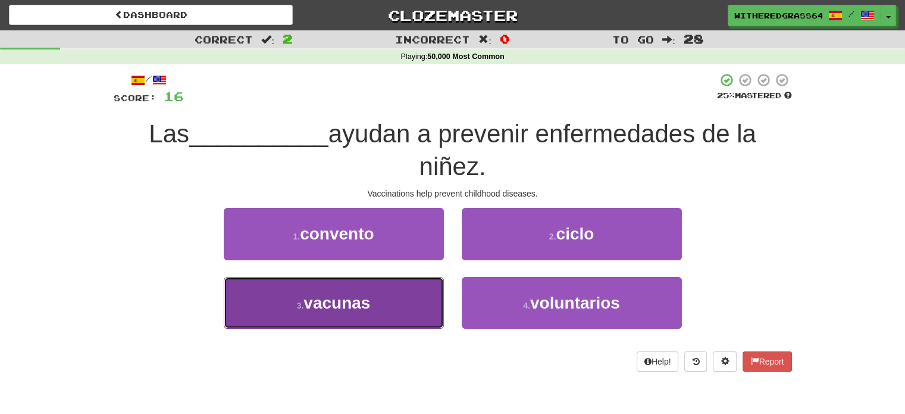
click at [399, 305] on button "3 . vacunas" at bounding box center [334, 303] width 220 height 52
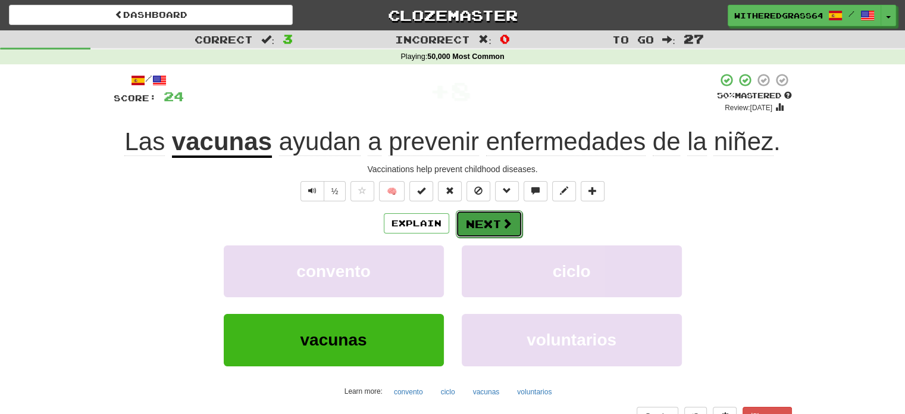
click at [508, 221] on span at bounding box center [507, 223] width 11 height 11
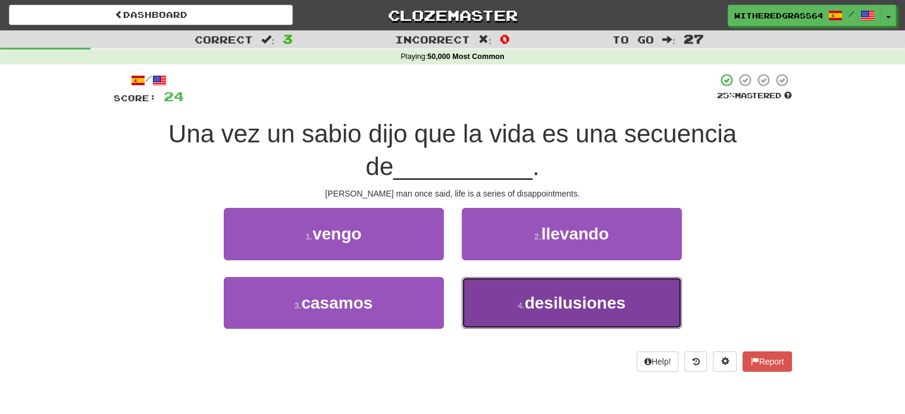
click at [571, 291] on button "4 . desilusiones" at bounding box center [572, 303] width 220 height 52
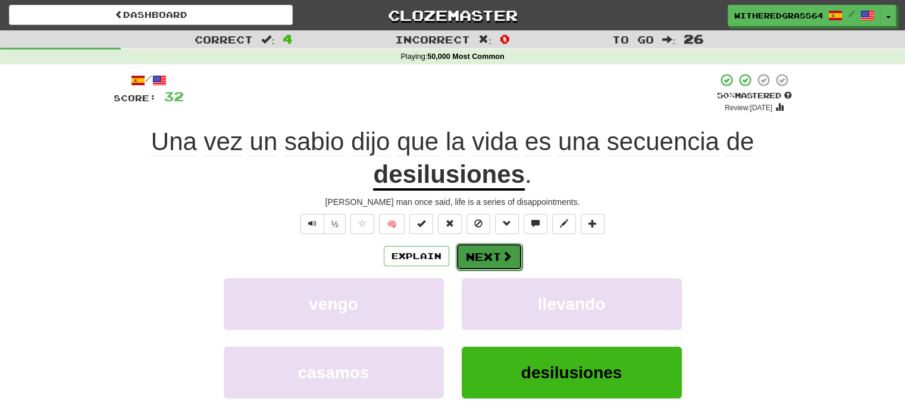
click at [493, 257] on button "Next" at bounding box center [489, 256] width 67 height 27
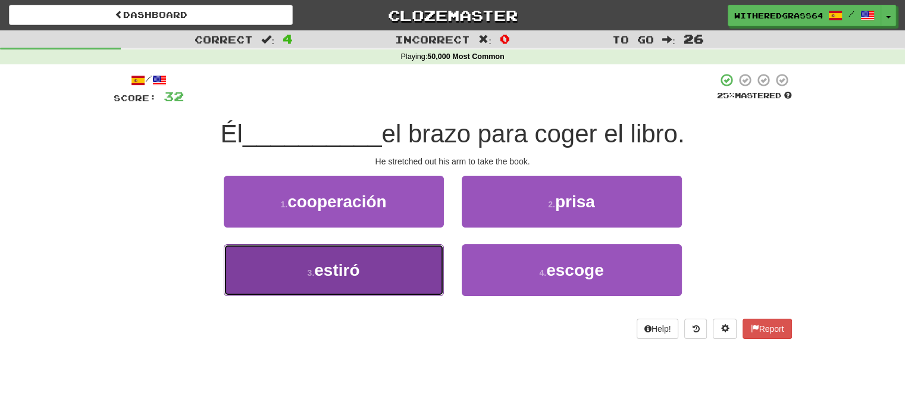
click at [409, 278] on button "3 . estiró" at bounding box center [334, 270] width 220 height 52
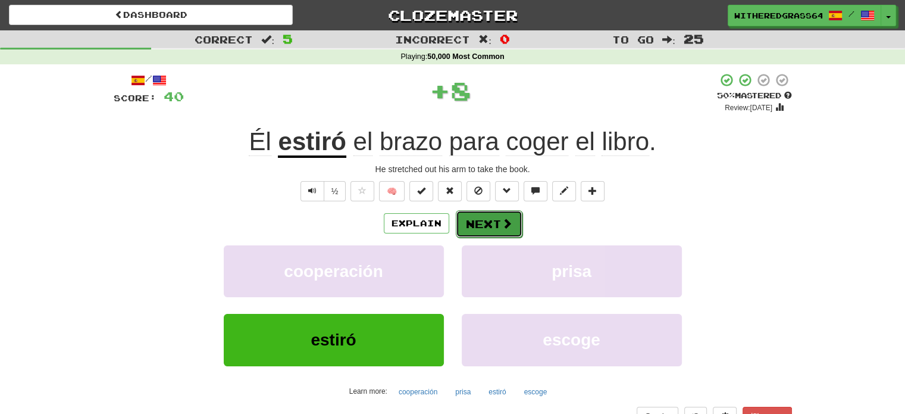
click at [495, 219] on button "Next" at bounding box center [489, 223] width 67 height 27
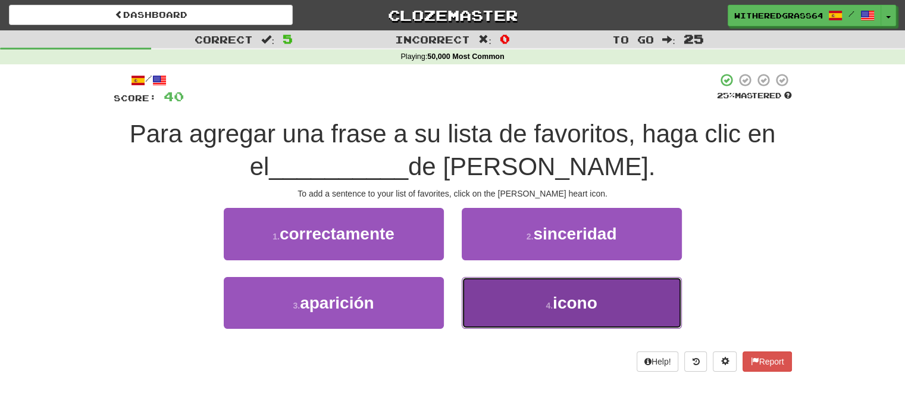
click at [502, 316] on button "4 . icono" at bounding box center [572, 303] width 220 height 52
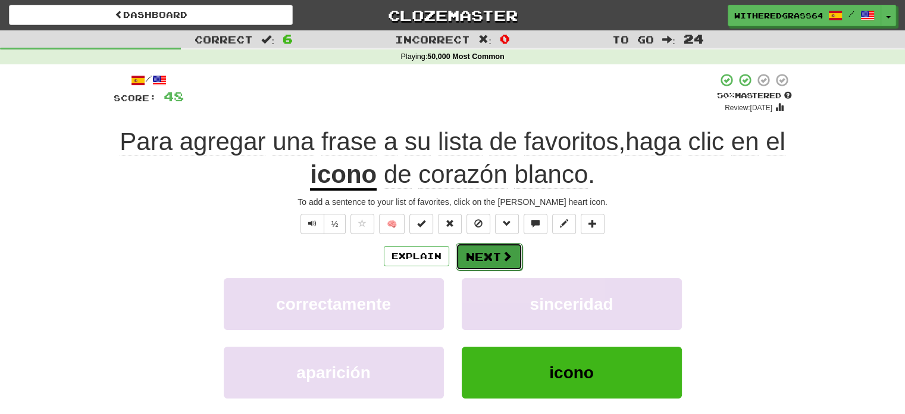
click at [476, 261] on button "Next" at bounding box center [489, 256] width 67 height 27
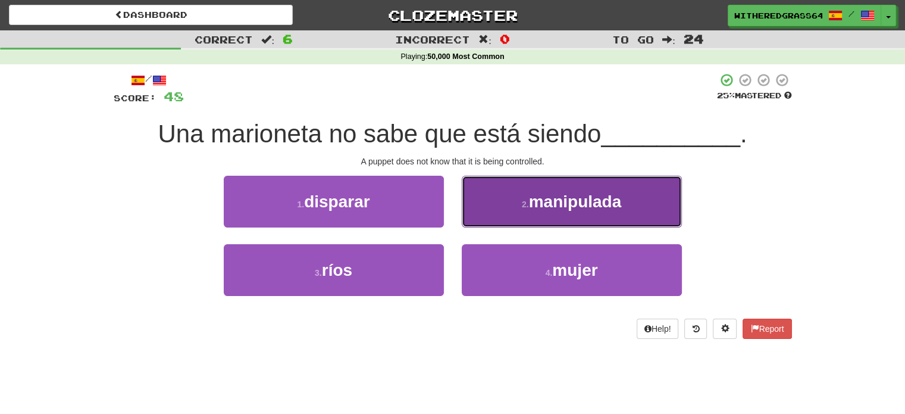
click at [499, 207] on button "2 . manipulada" at bounding box center [572, 202] width 220 height 52
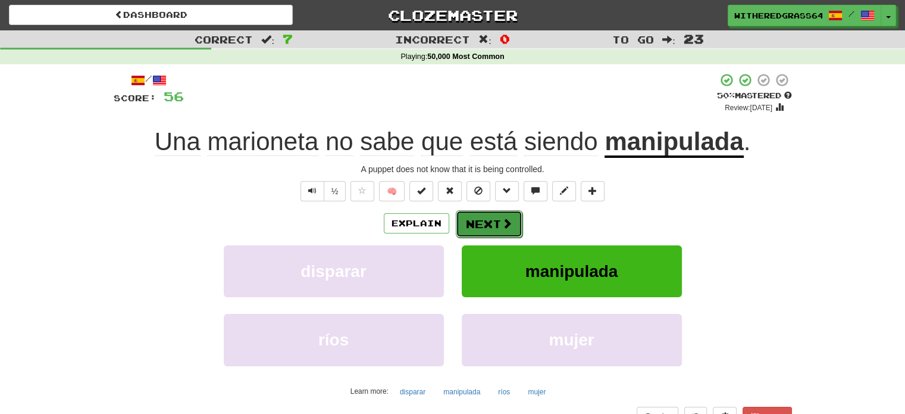
click at [505, 216] on button "Next" at bounding box center [489, 223] width 67 height 27
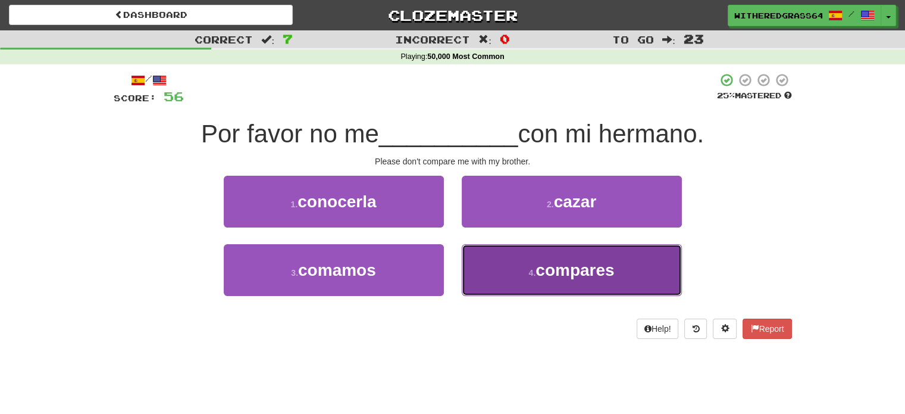
click at [483, 276] on button "4 . compares" at bounding box center [572, 270] width 220 height 52
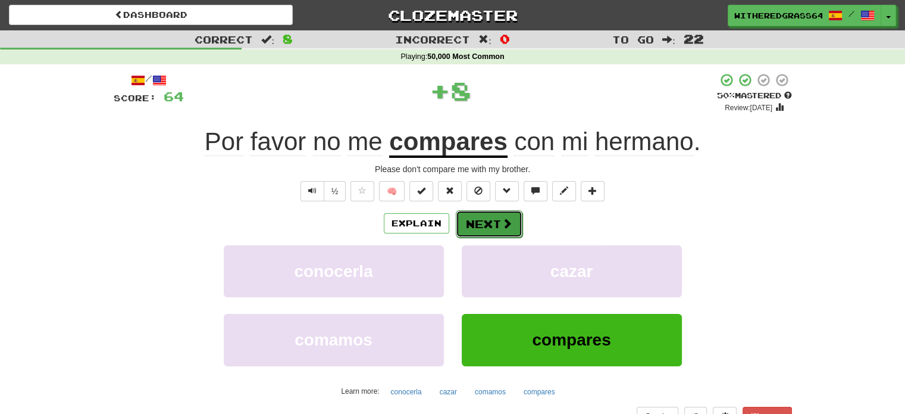
click at [495, 217] on button "Next" at bounding box center [489, 223] width 67 height 27
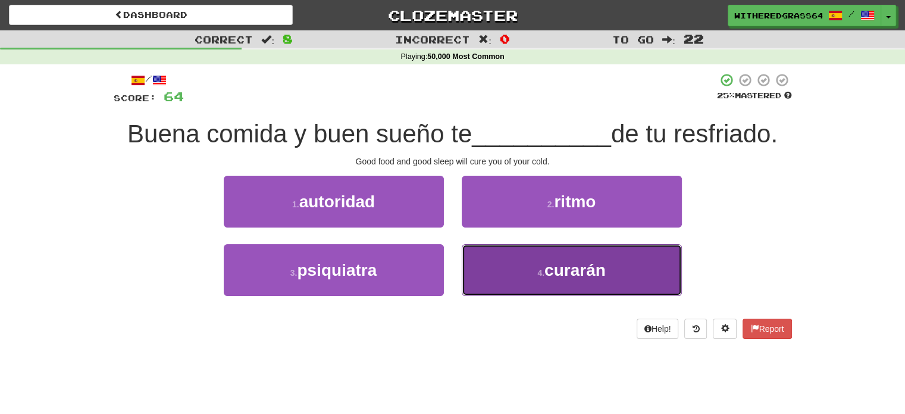
click at [482, 271] on button "4 . curarán" at bounding box center [572, 270] width 220 height 52
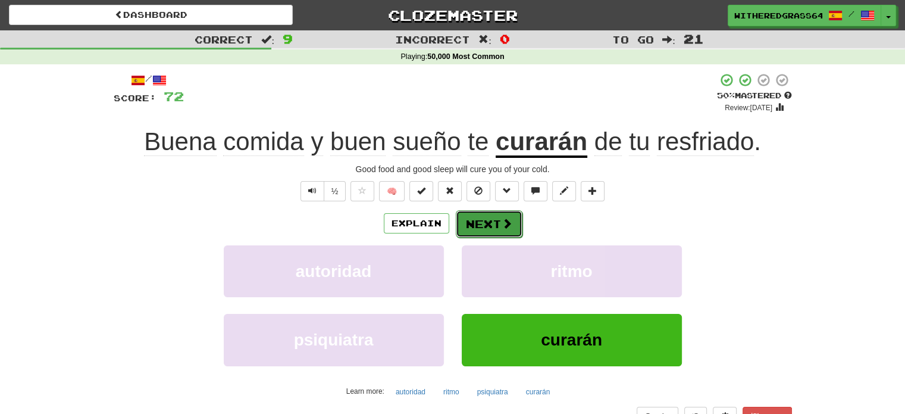
click at [503, 223] on span at bounding box center [507, 223] width 11 height 11
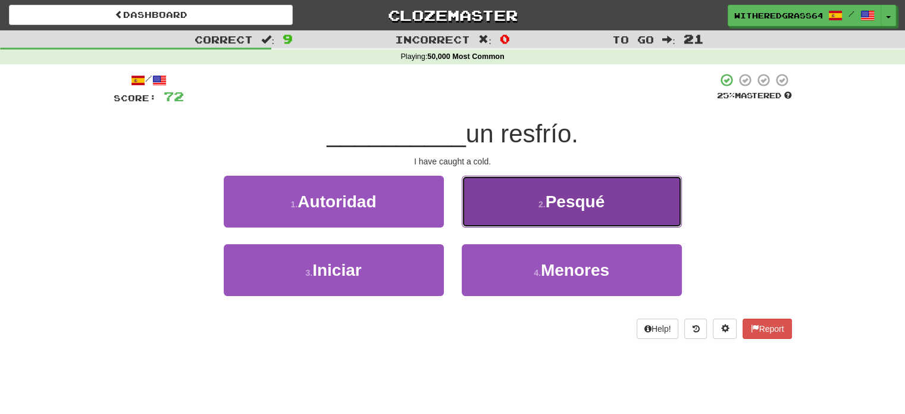
click at [538, 211] on button "2 . Pesqué" at bounding box center [572, 202] width 220 height 52
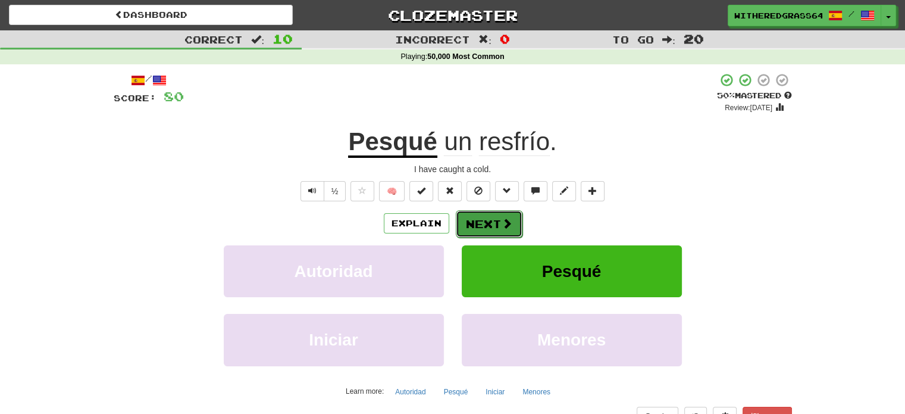
click at [497, 225] on button "Next" at bounding box center [489, 223] width 67 height 27
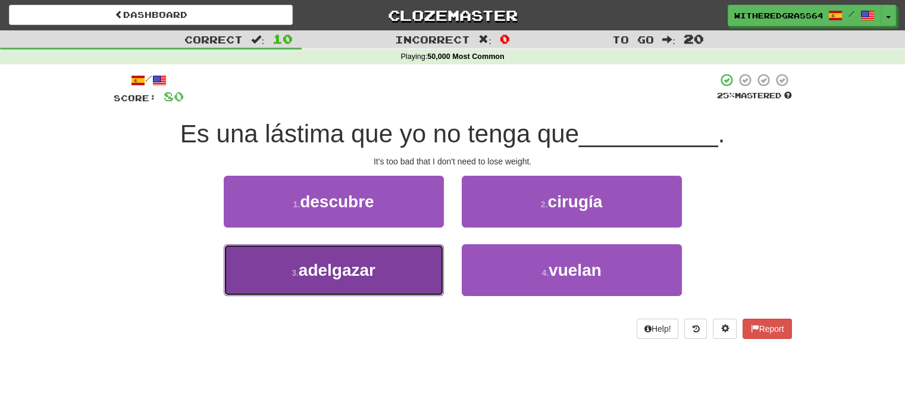
click at [423, 271] on button "3 . adelgazar" at bounding box center [334, 270] width 220 height 52
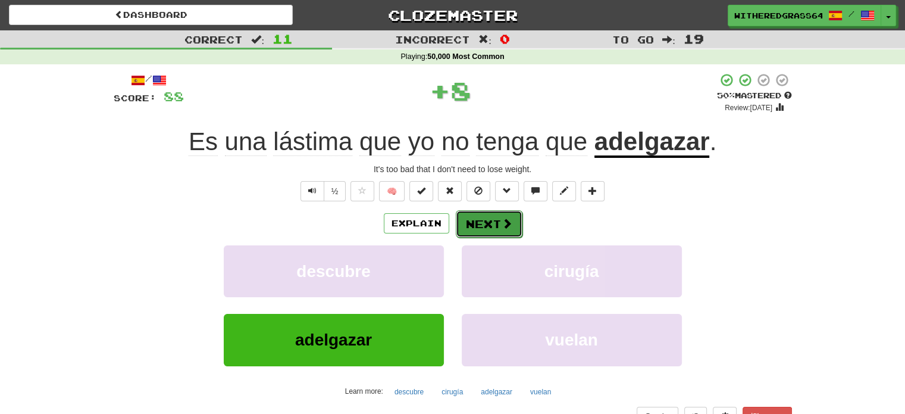
click at [486, 233] on button "Next" at bounding box center [489, 223] width 67 height 27
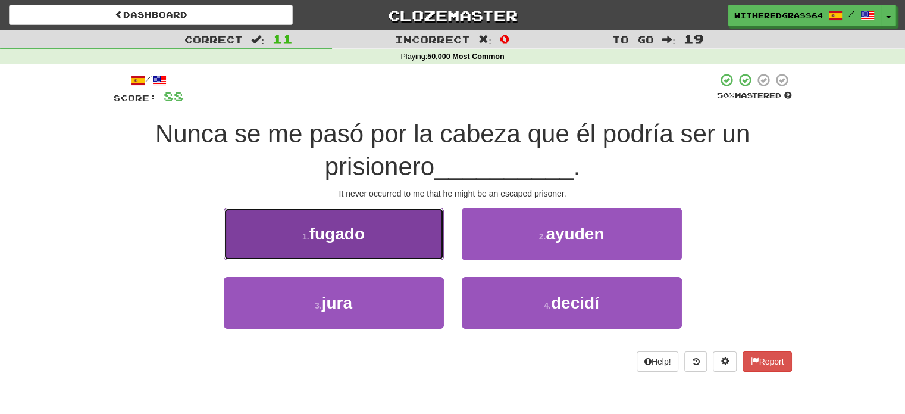
click at [424, 236] on button "1 . fugado" at bounding box center [334, 234] width 220 height 52
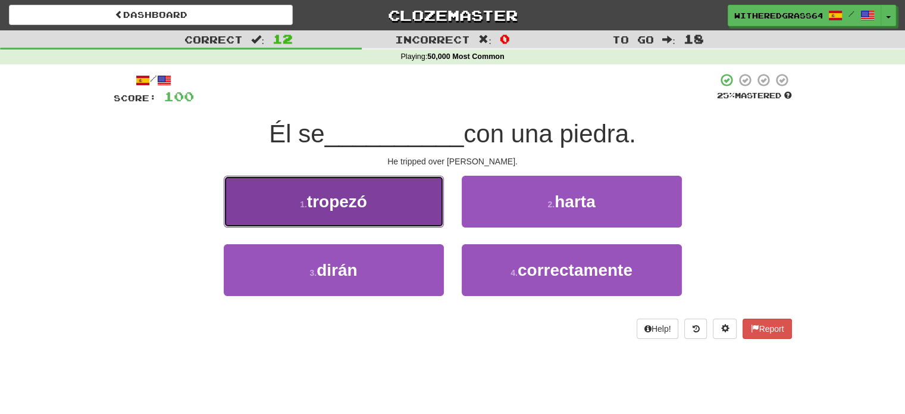
click at [402, 211] on button "1 . tropezó" at bounding box center [334, 202] width 220 height 52
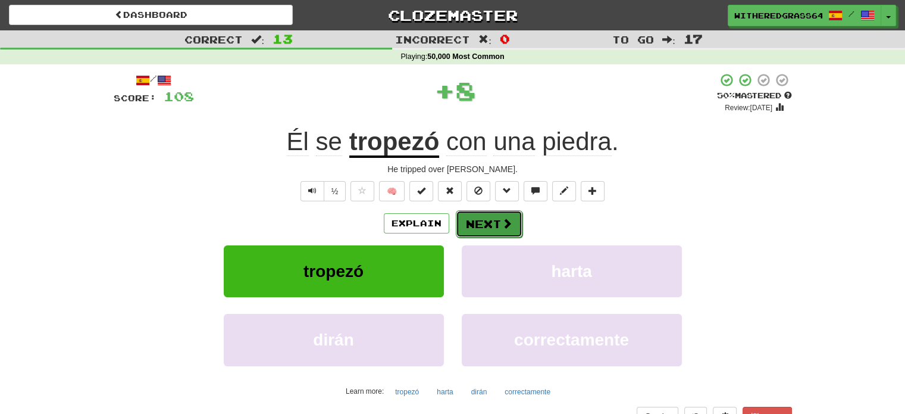
click at [479, 221] on button "Next" at bounding box center [489, 223] width 67 height 27
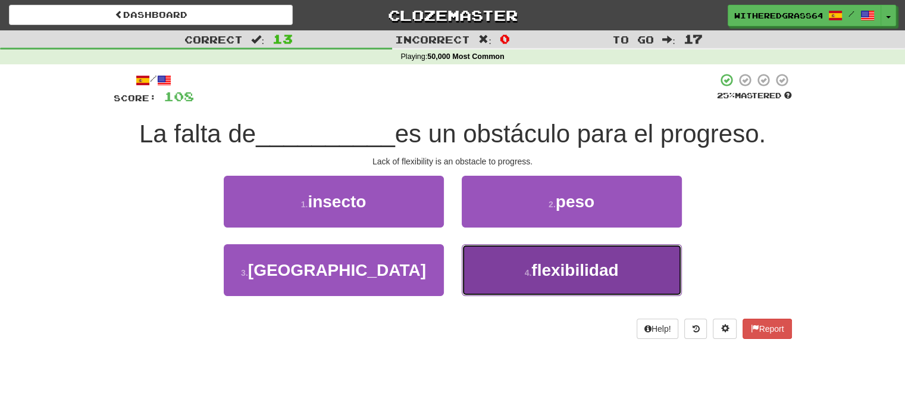
click at [496, 273] on button "4 . flexibilidad" at bounding box center [572, 270] width 220 height 52
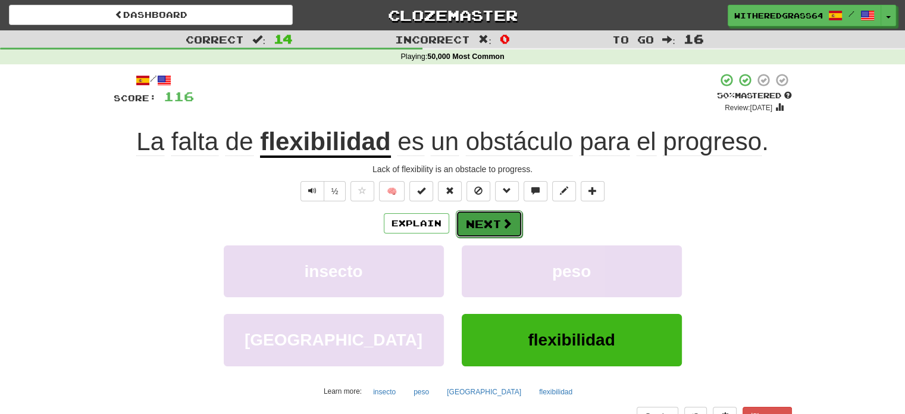
click at [476, 230] on button "Next" at bounding box center [489, 223] width 67 height 27
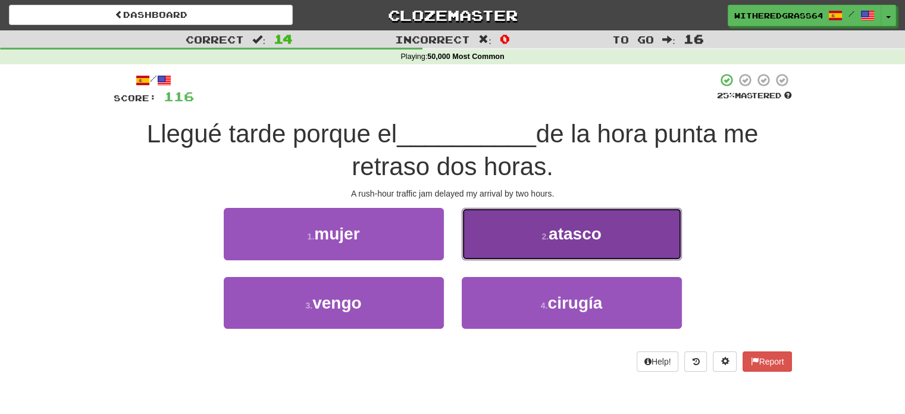
click at [519, 238] on button "2 . atasco" at bounding box center [572, 234] width 220 height 52
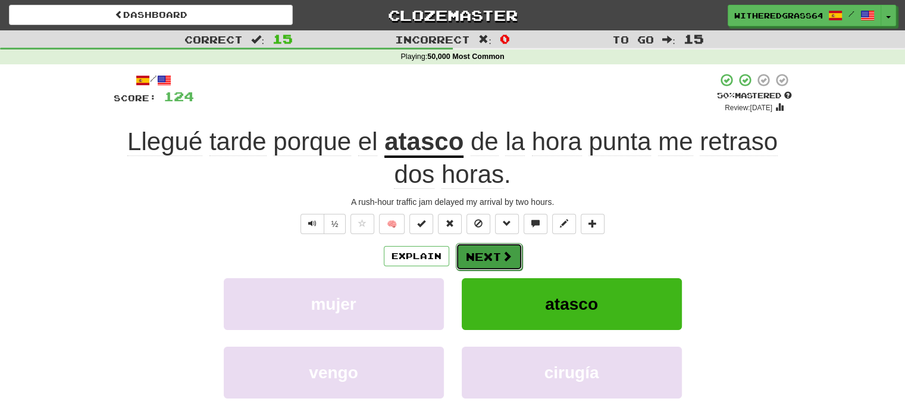
click at [495, 259] on button "Next" at bounding box center [489, 256] width 67 height 27
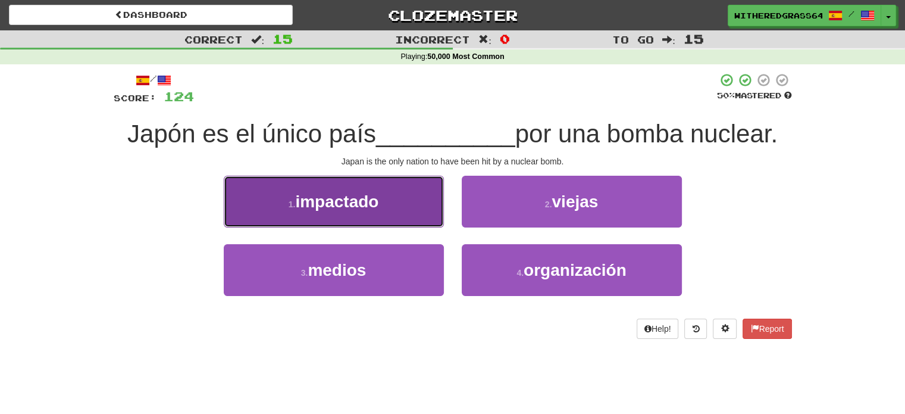
click at [414, 201] on button "1 . impactado" at bounding box center [334, 202] width 220 height 52
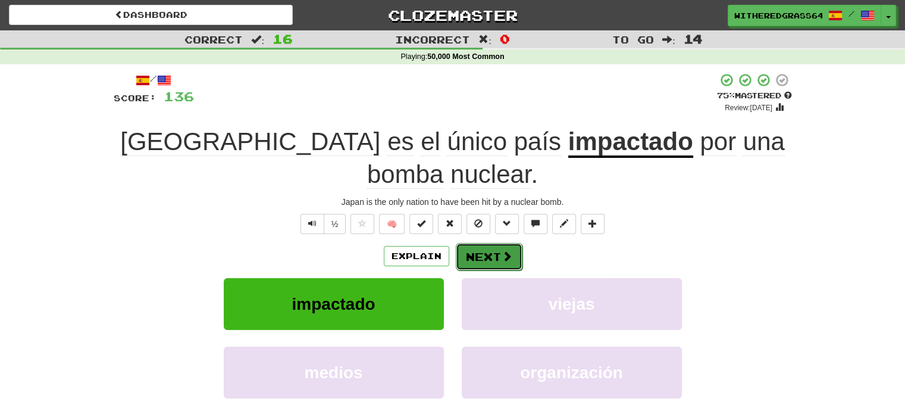
click at [495, 243] on button "Next" at bounding box center [489, 256] width 67 height 27
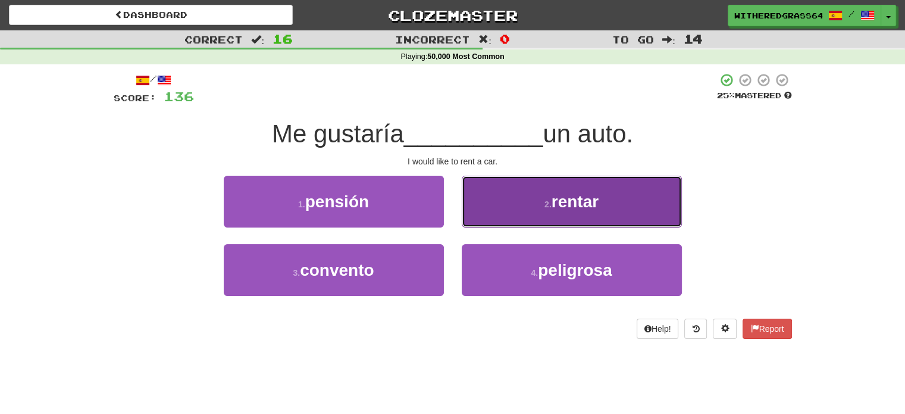
click at [499, 199] on button "2 . rentar" at bounding box center [572, 202] width 220 height 52
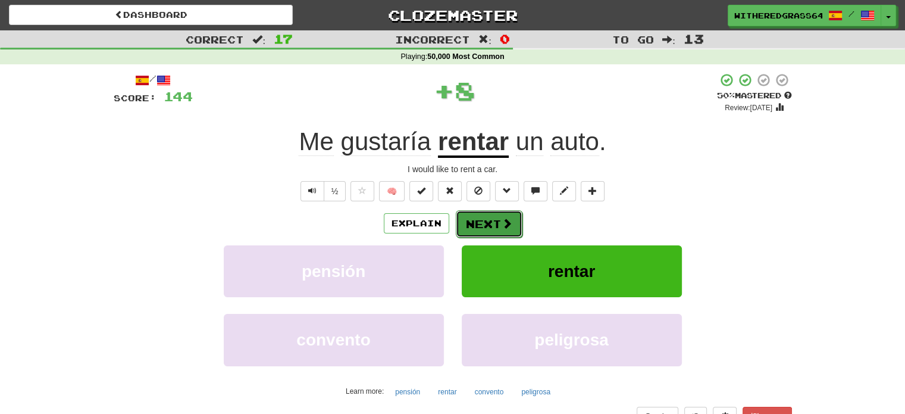
click at [502, 218] on span at bounding box center [507, 223] width 11 height 11
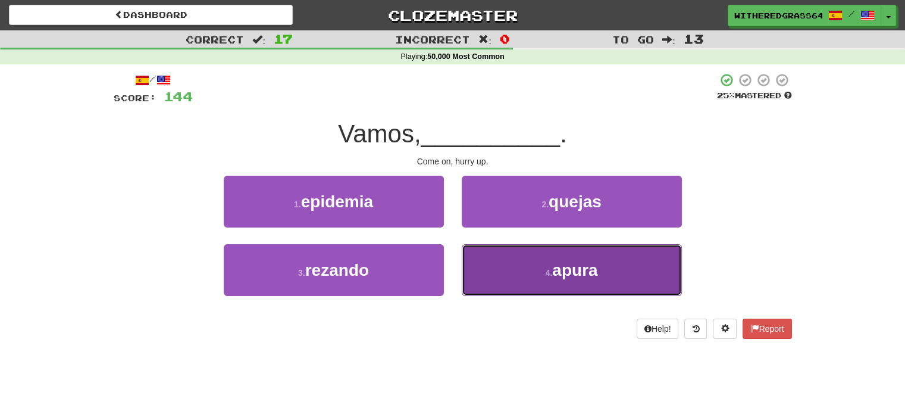
click at [497, 271] on button "4 . apura" at bounding box center [572, 270] width 220 height 52
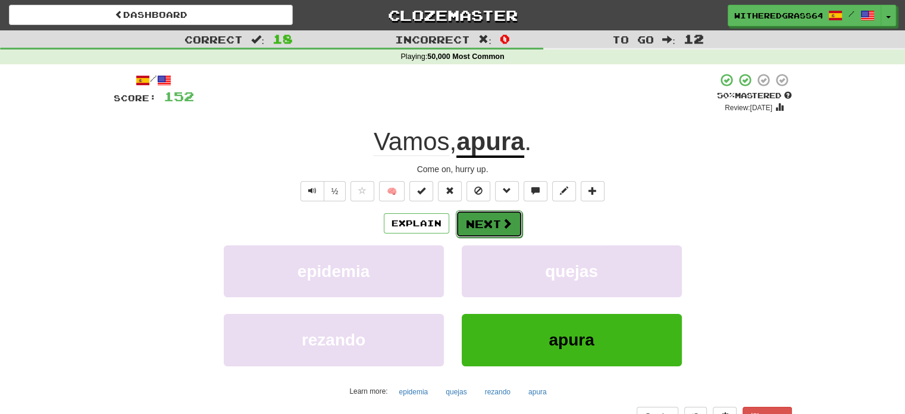
click at [498, 217] on button "Next" at bounding box center [489, 223] width 67 height 27
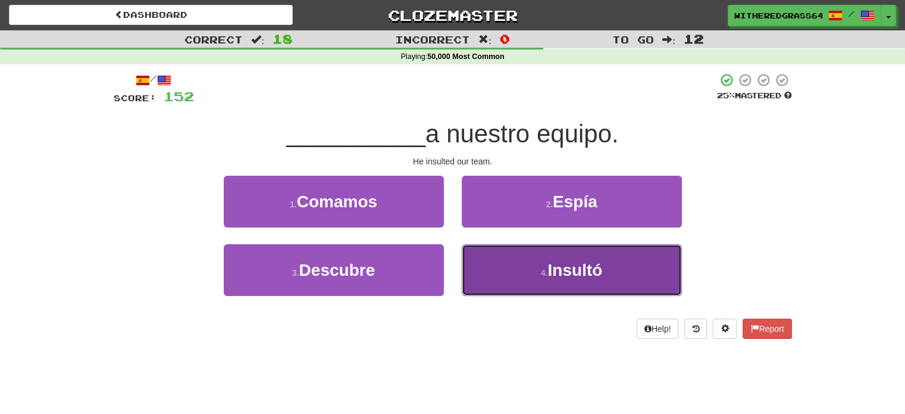
click at [492, 277] on button "4 . Insultó" at bounding box center [572, 270] width 220 height 52
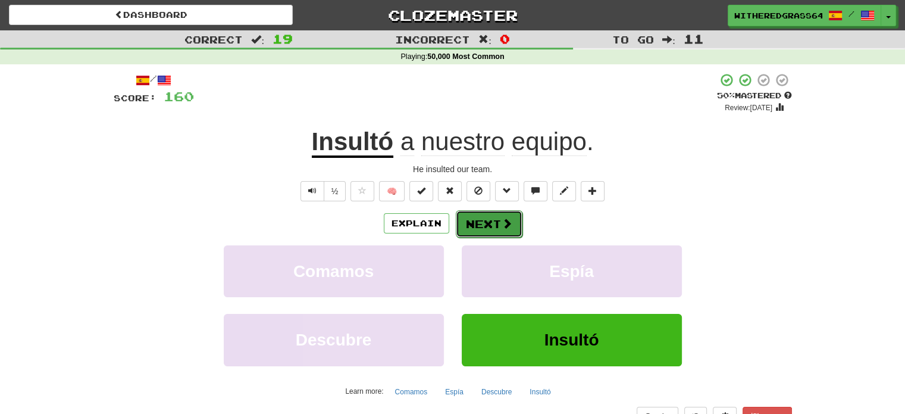
click at [494, 218] on button "Next" at bounding box center [489, 223] width 67 height 27
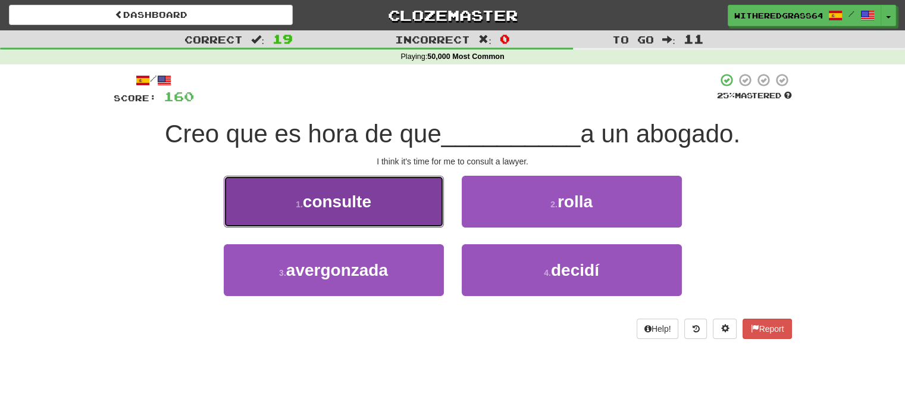
click at [412, 212] on button "1 . consulte" at bounding box center [334, 202] width 220 height 52
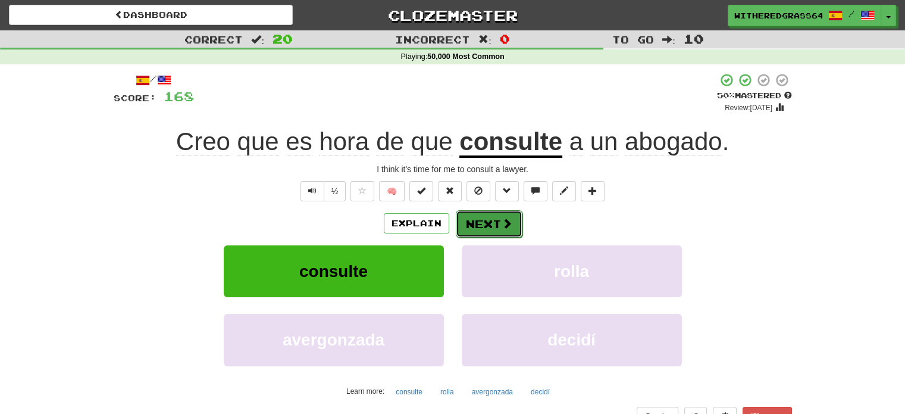
click at [471, 229] on button "Next" at bounding box center [489, 223] width 67 height 27
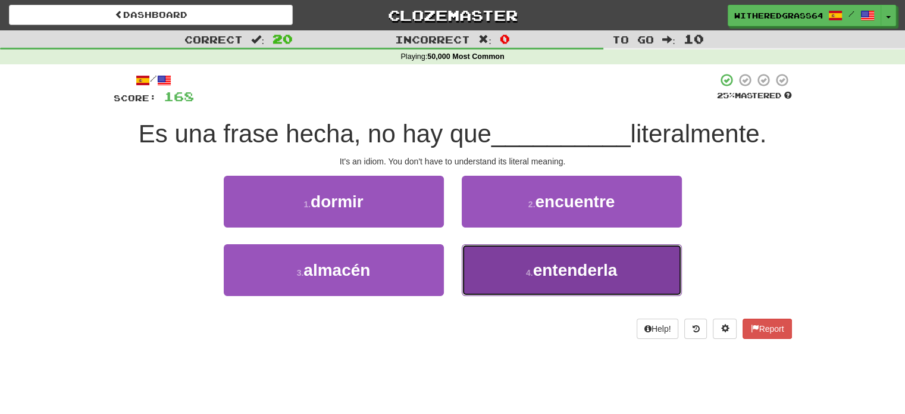
click at [514, 279] on button "4 . entenderla" at bounding box center [572, 270] width 220 height 52
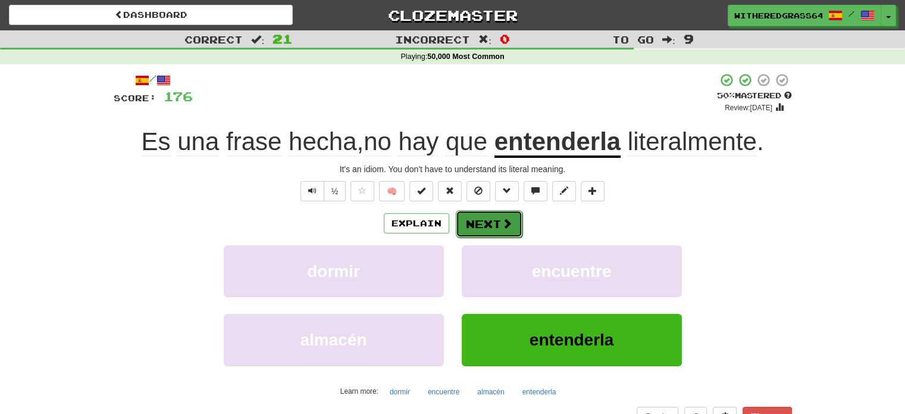
click at [490, 227] on button "Next" at bounding box center [489, 223] width 67 height 27
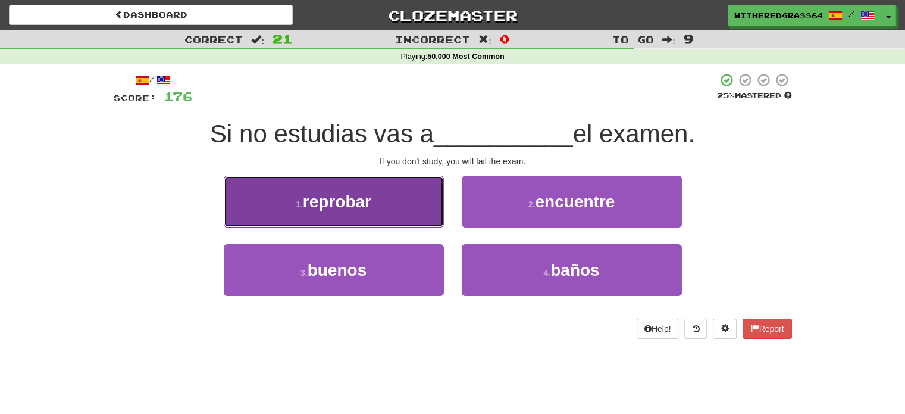
click at [412, 207] on button "1 . reprobar" at bounding box center [334, 202] width 220 height 52
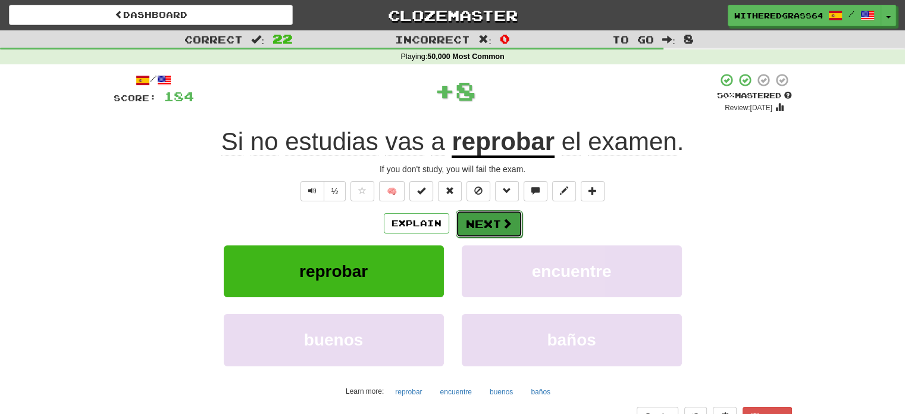
click at [486, 226] on button "Next" at bounding box center [489, 223] width 67 height 27
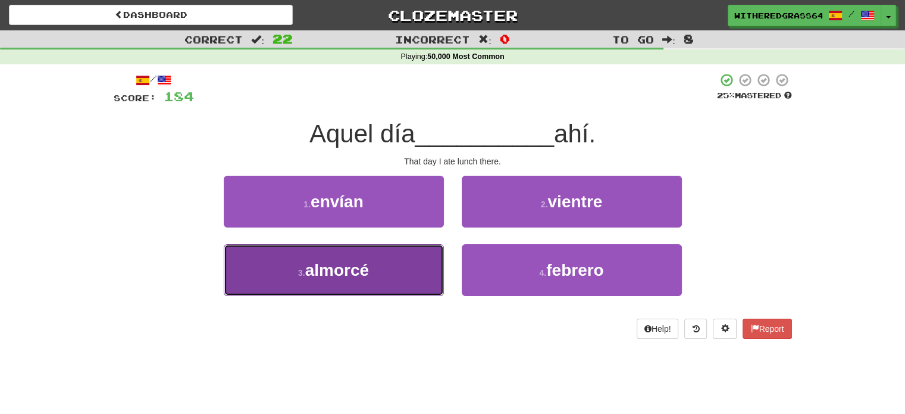
click at [400, 264] on button "3 . almorcé" at bounding box center [334, 270] width 220 height 52
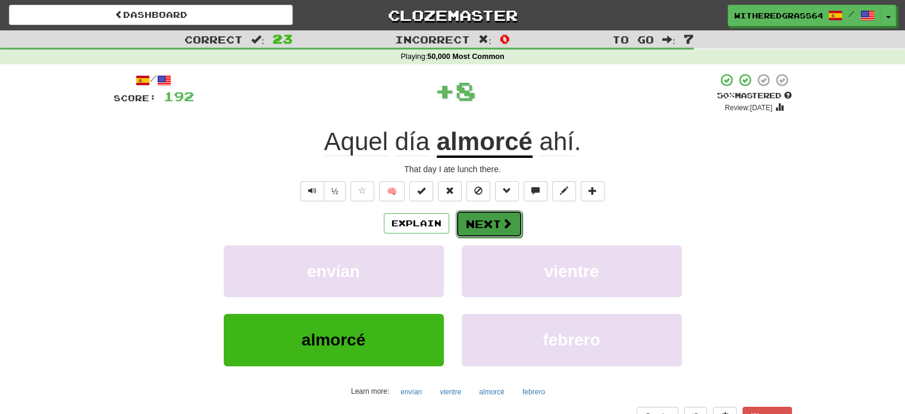
click at [481, 221] on button "Next" at bounding box center [489, 223] width 67 height 27
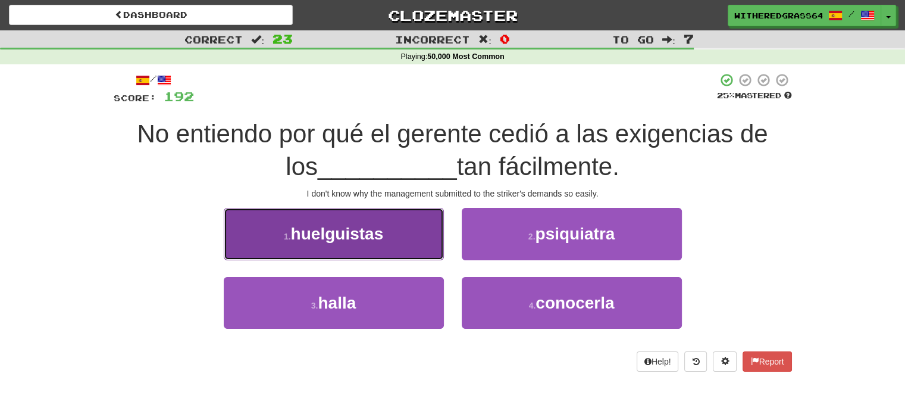
click at [417, 227] on button "1 . huelguistas" at bounding box center [334, 234] width 220 height 52
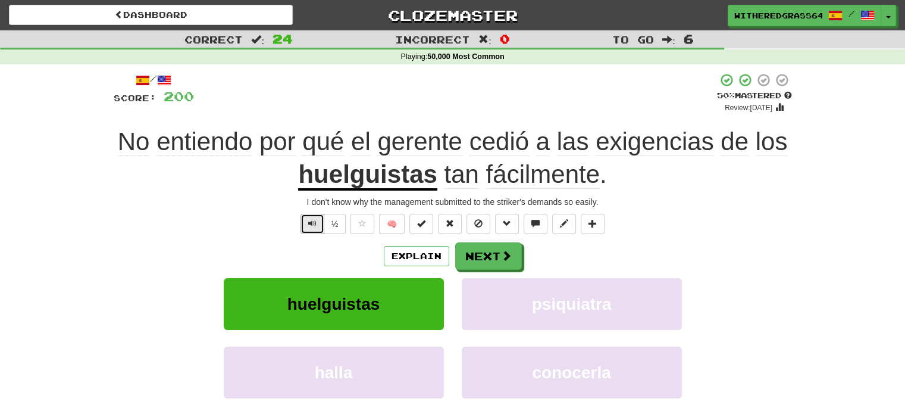
click at [312, 217] on button "Text-to-speech controls" at bounding box center [313, 224] width 24 height 20
click at [489, 258] on button "Next" at bounding box center [489, 256] width 67 height 27
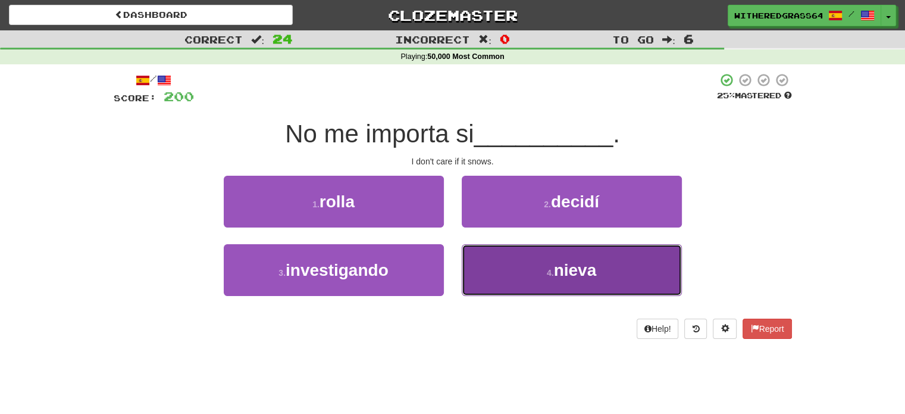
click at [519, 268] on button "4 . nieva" at bounding box center [572, 270] width 220 height 52
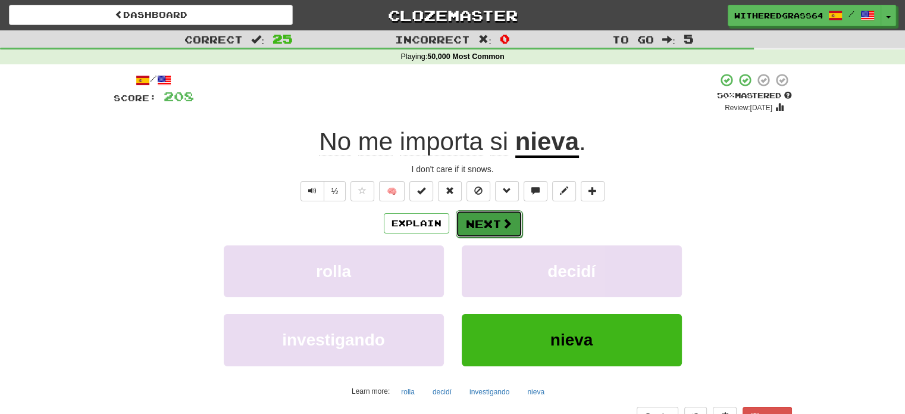
click at [489, 227] on button "Next" at bounding box center [489, 223] width 67 height 27
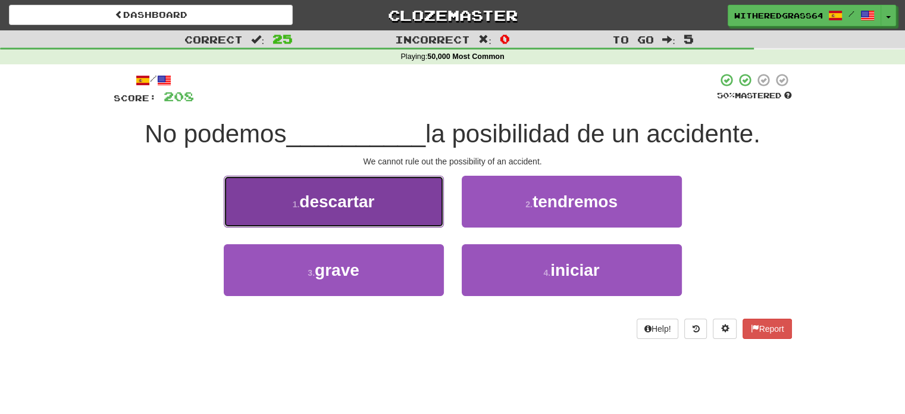
click at [426, 225] on button "1 . descartar" at bounding box center [334, 202] width 220 height 52
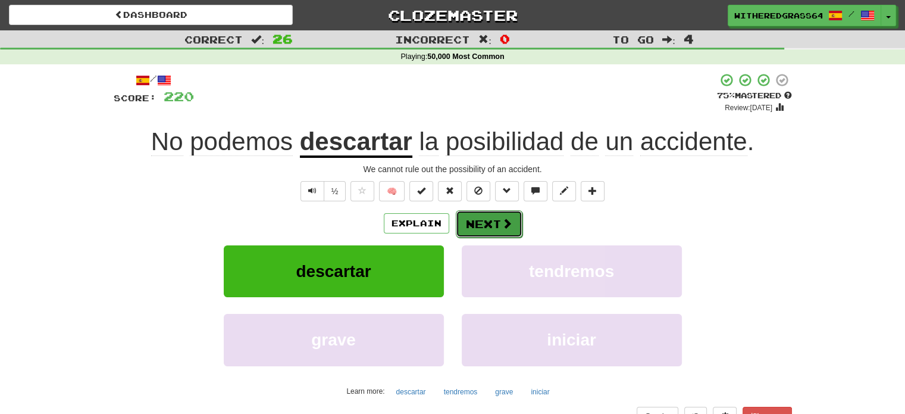
click at [483, 229] on button "Next" at bounding box center [489, 223] width 67 height 27
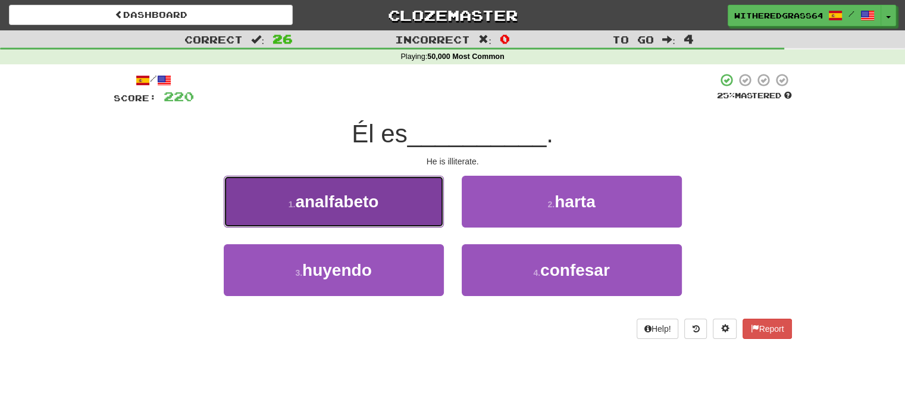
click at [352, 204] on span "analfabeto" at bounding box center [336, 201] width 83 height 18
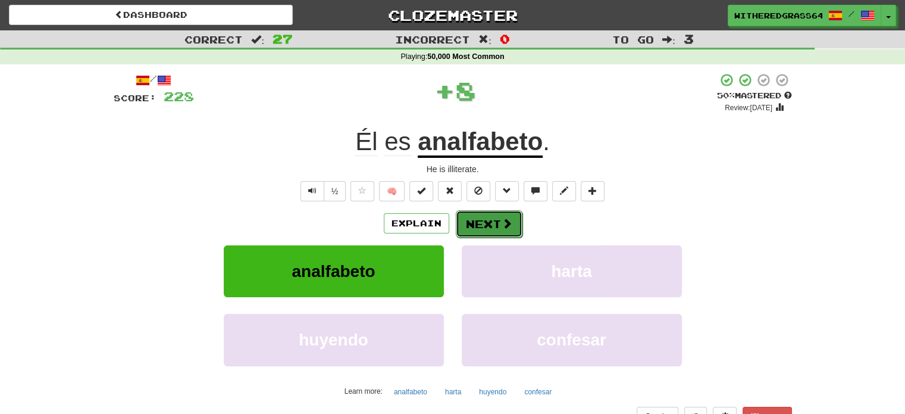
click at [462, 212] on button "Next" at bounding box center [489, 223] width 67 height 27
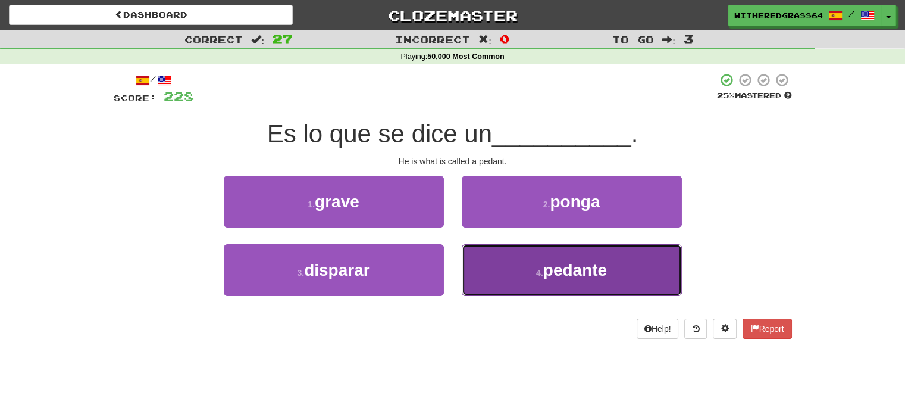
click at [508, 277] on button "4 . pedante" at bounding box center [572, 270] width 220 height 52
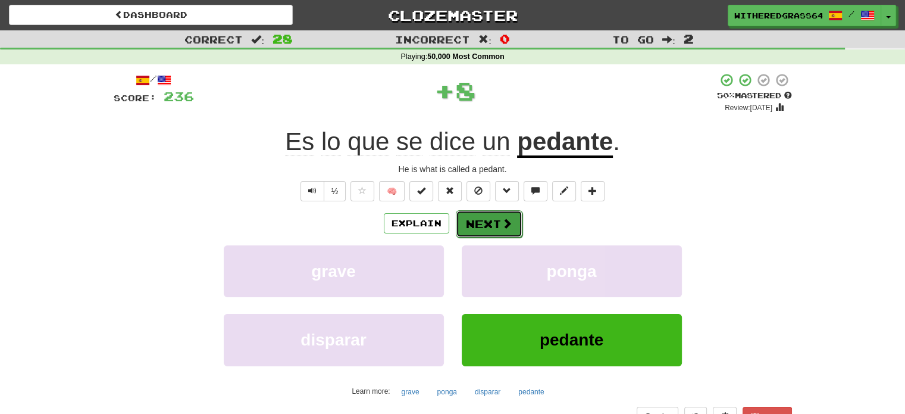
click at [492, 232] on button "Next" at bounding box center [489, 223] width 67 height 27
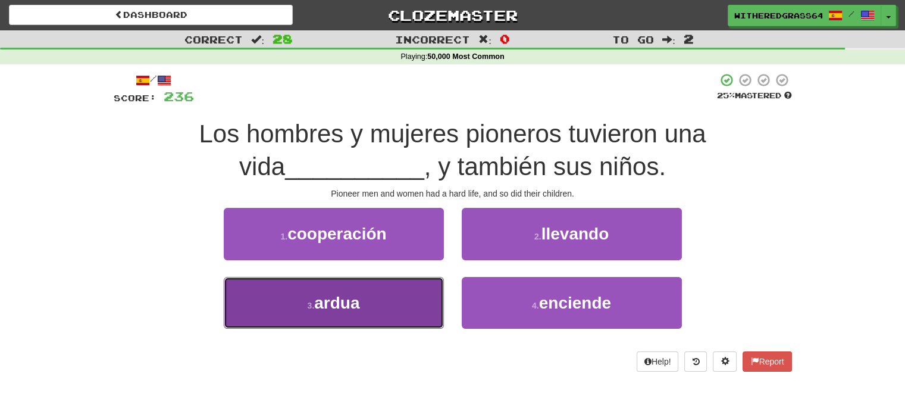
click at [399, 297] on button "3 . ardua" at bounding box center [334, 303] width 220 height 52
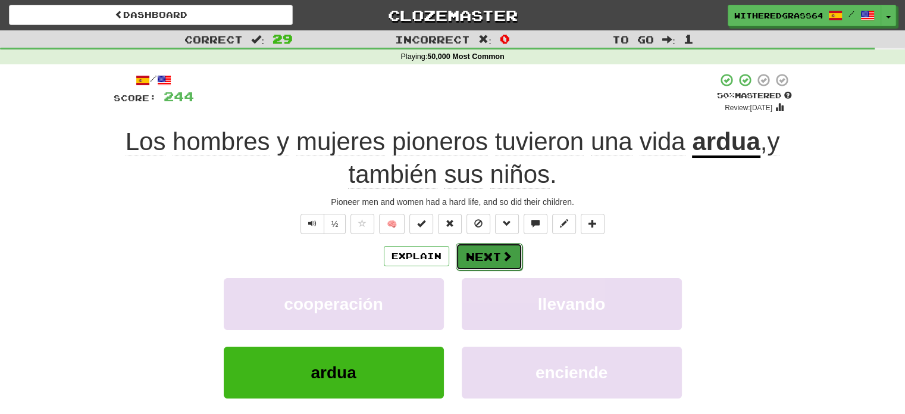
click at [503, 255] on span at bounding box center [507, 256] width 11 height 11
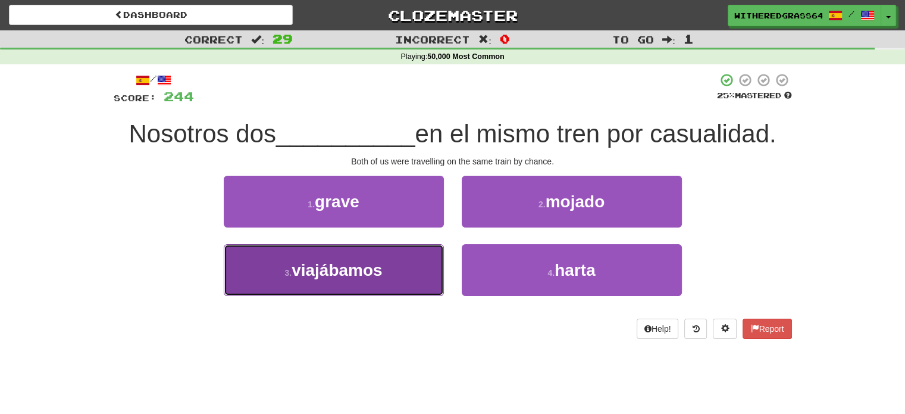
click at [392, 265] on button "3 . viajábamos" at bounding box center [334, 270] width 220 height 52
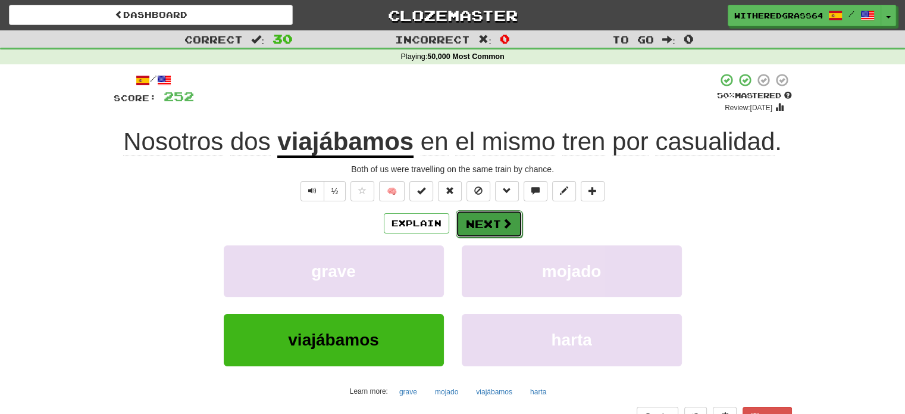
click at [471, 233] on button "Next" at bounding box center [489, 223] width 67 height 27
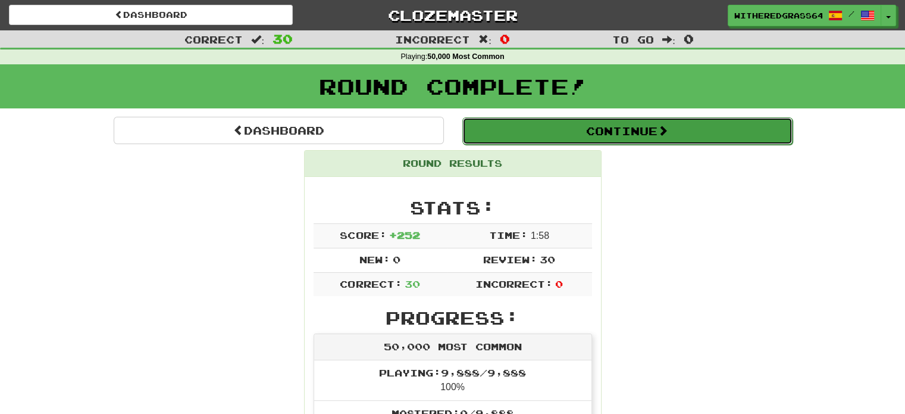
click at [515, 122] on button "Continue" at bounding box center [627, 130] width 330 height 27
